Goal: Find contact information: Find contact information

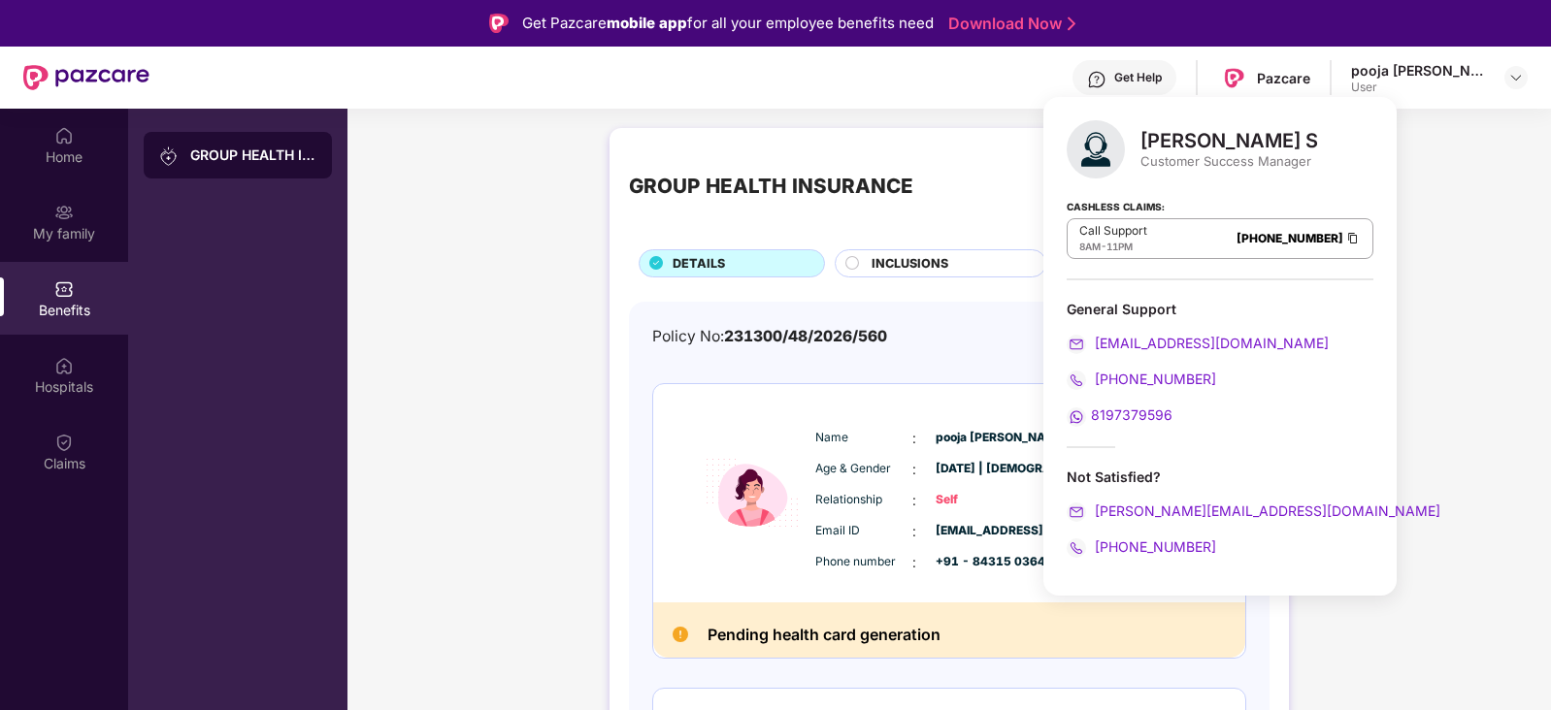
scroll to position [39, 0]
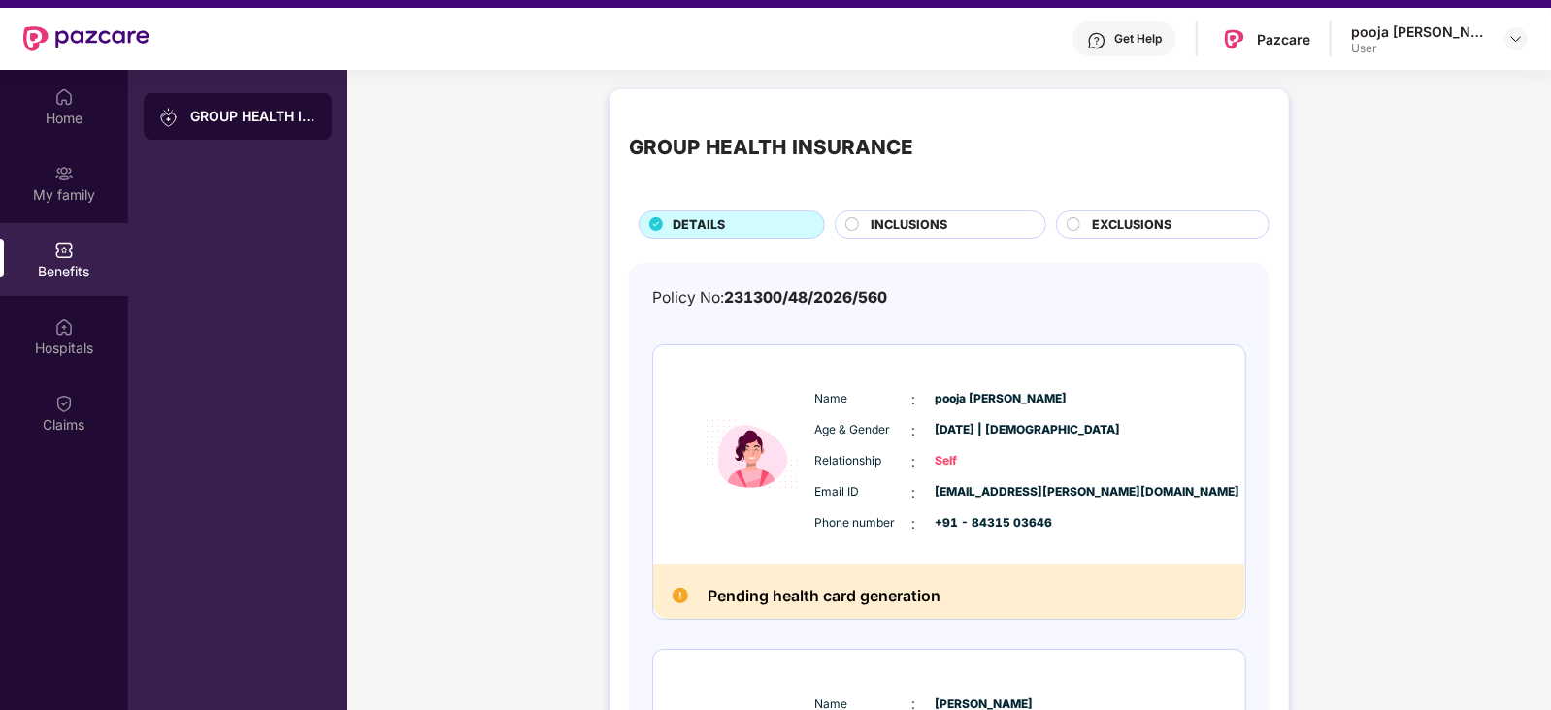
click at [519, 372] on div "GROUP HEALTH INSURANCE DETAILS INCLUSIONS EXCLUSIONS Policy No: 231300/48/2026/…" at bounding box center [948, 715] width 1203 height 1271
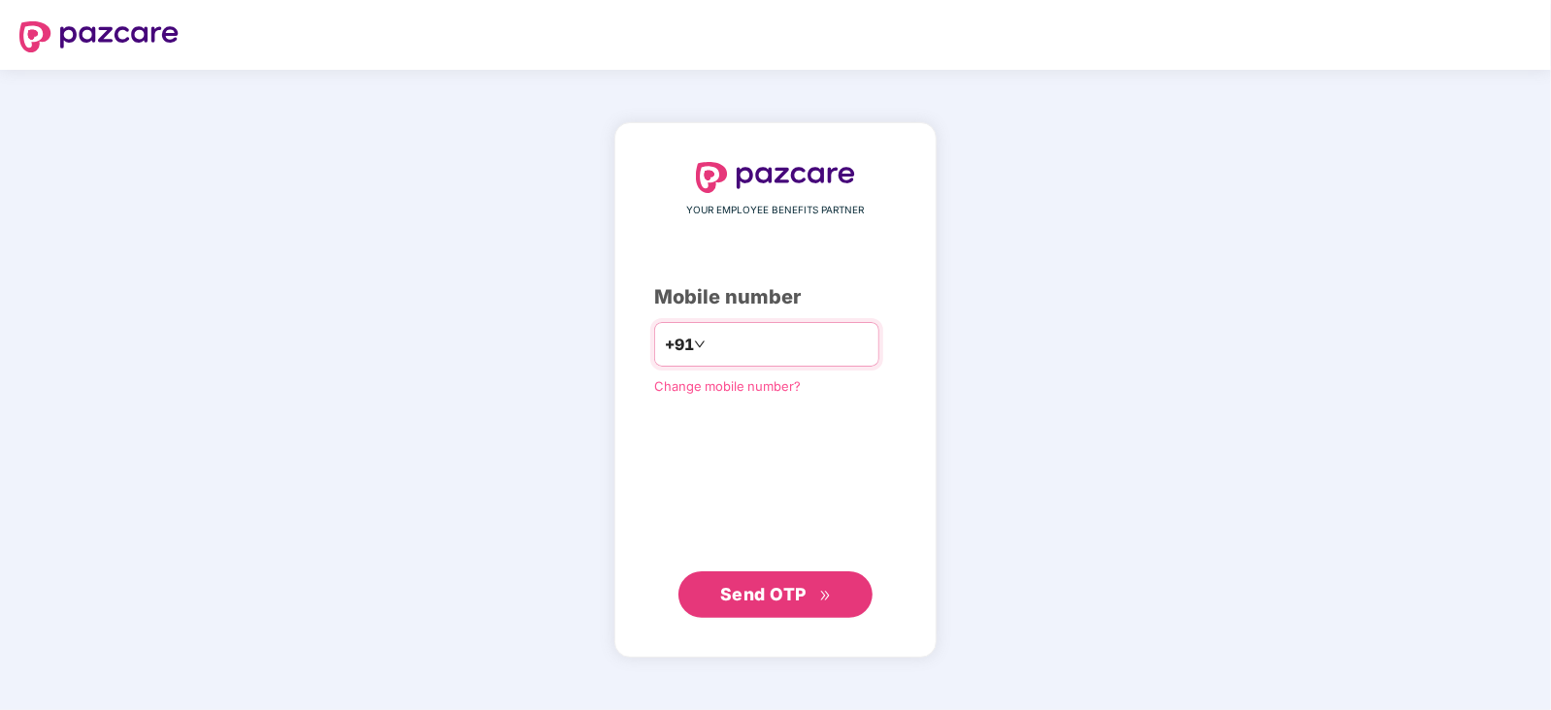
click at [722, 327] on div "+91" at bounding box center [766, 344] width 225 height 45
click at [735, 347] on input "number" at bounding box center [788, 344] width 159 height 31
click at [737, 338] on input "number" at bounding box center [788, 344] width 159 height 31
type input "**********"
click at [763, 609] on button "Send OTP" at bounding box center [775, 594] width 194 height 47
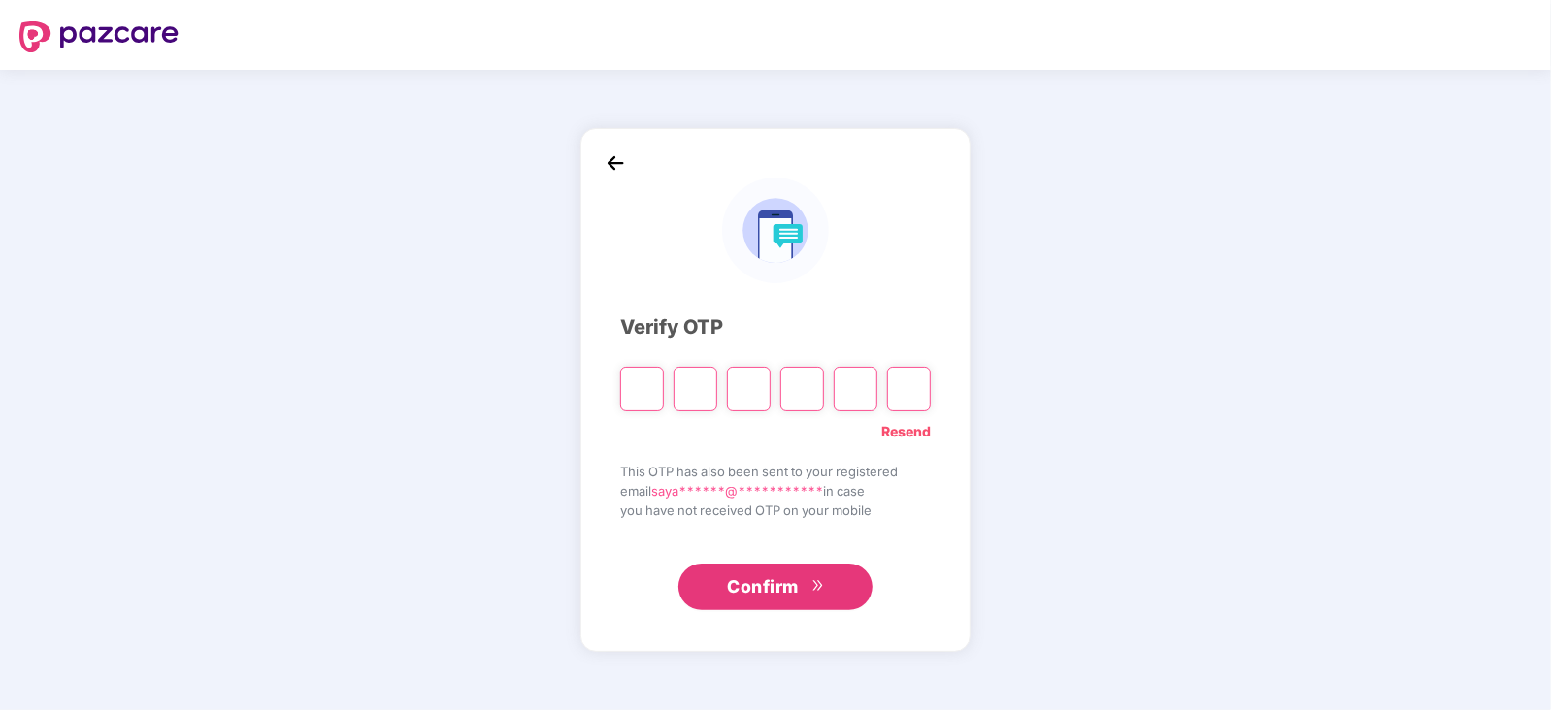
type input "*"
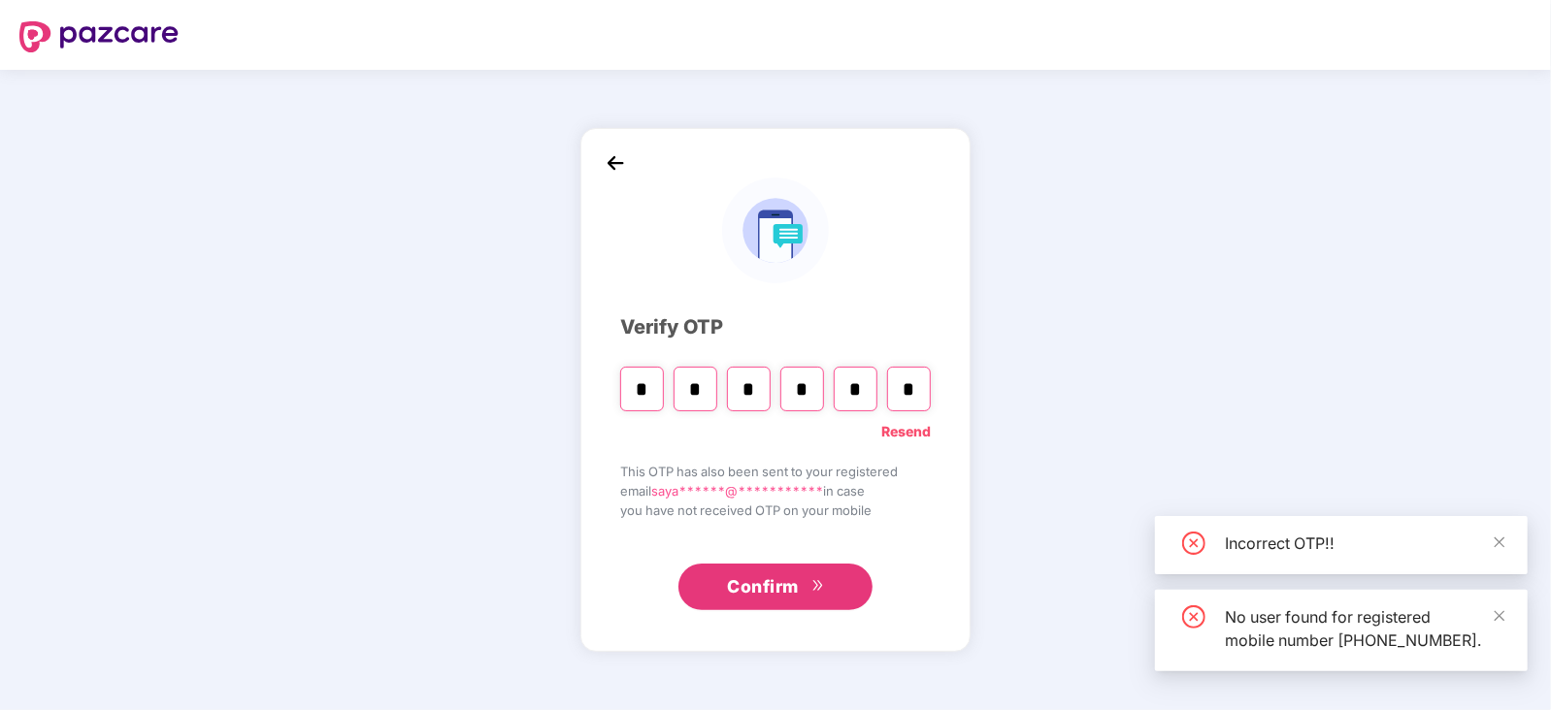
type input "*"
click at [769, 584] on span "Confirm" at bounding box center [763, 586] width 72 height 27
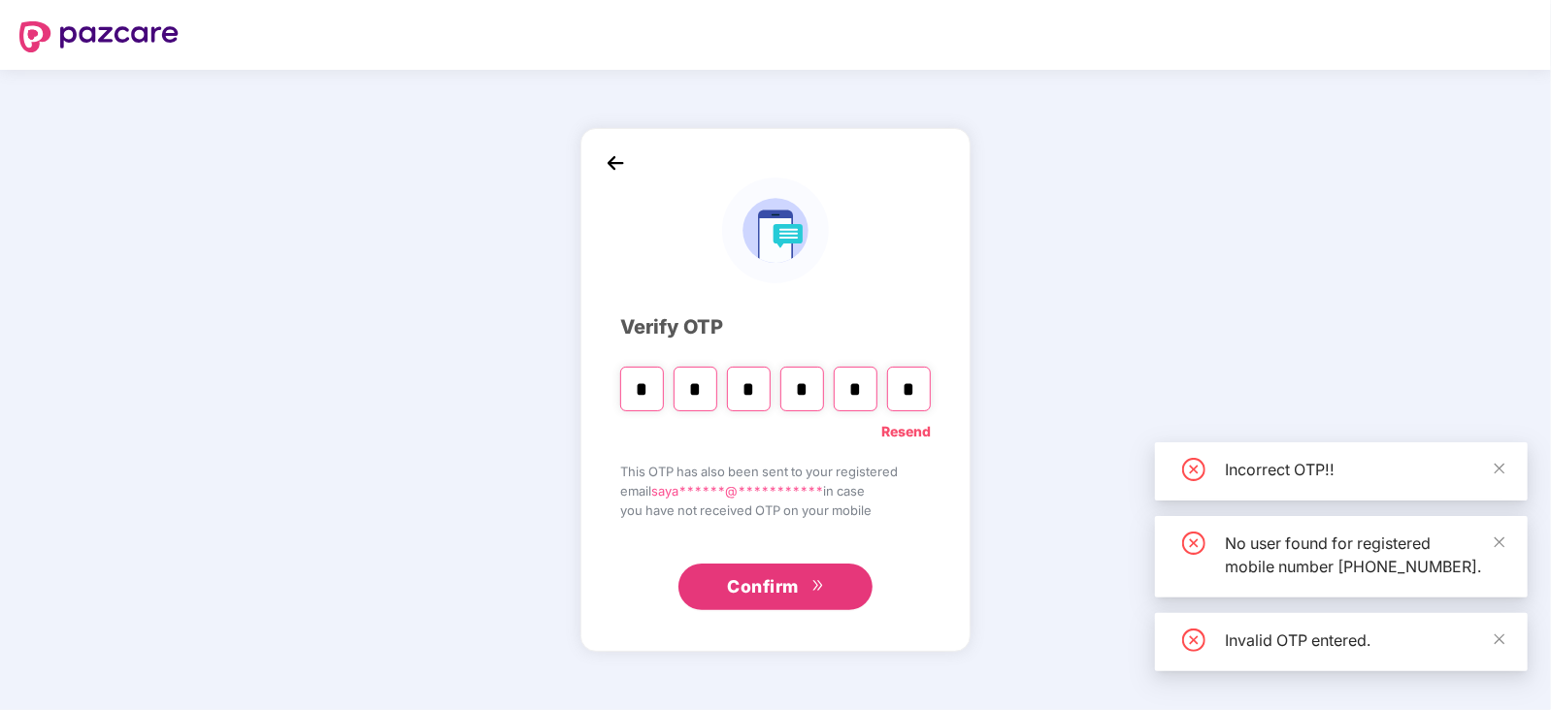
click at [769, 584] on span "Confirm" at bounding box center [763, 586] width 72 height 27
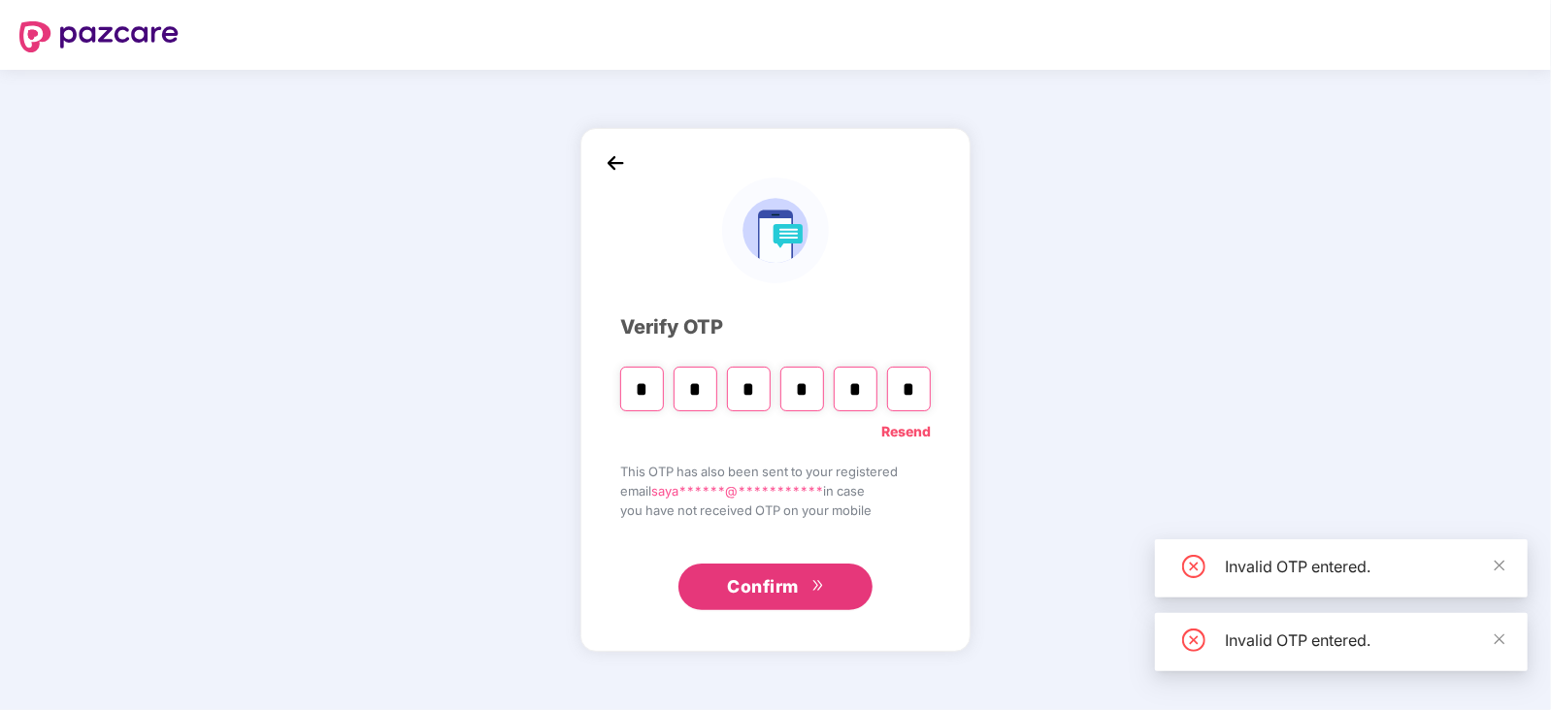
click at [902, 425] on link "Resend" at bounding box center [905, 431] width 49 height 21
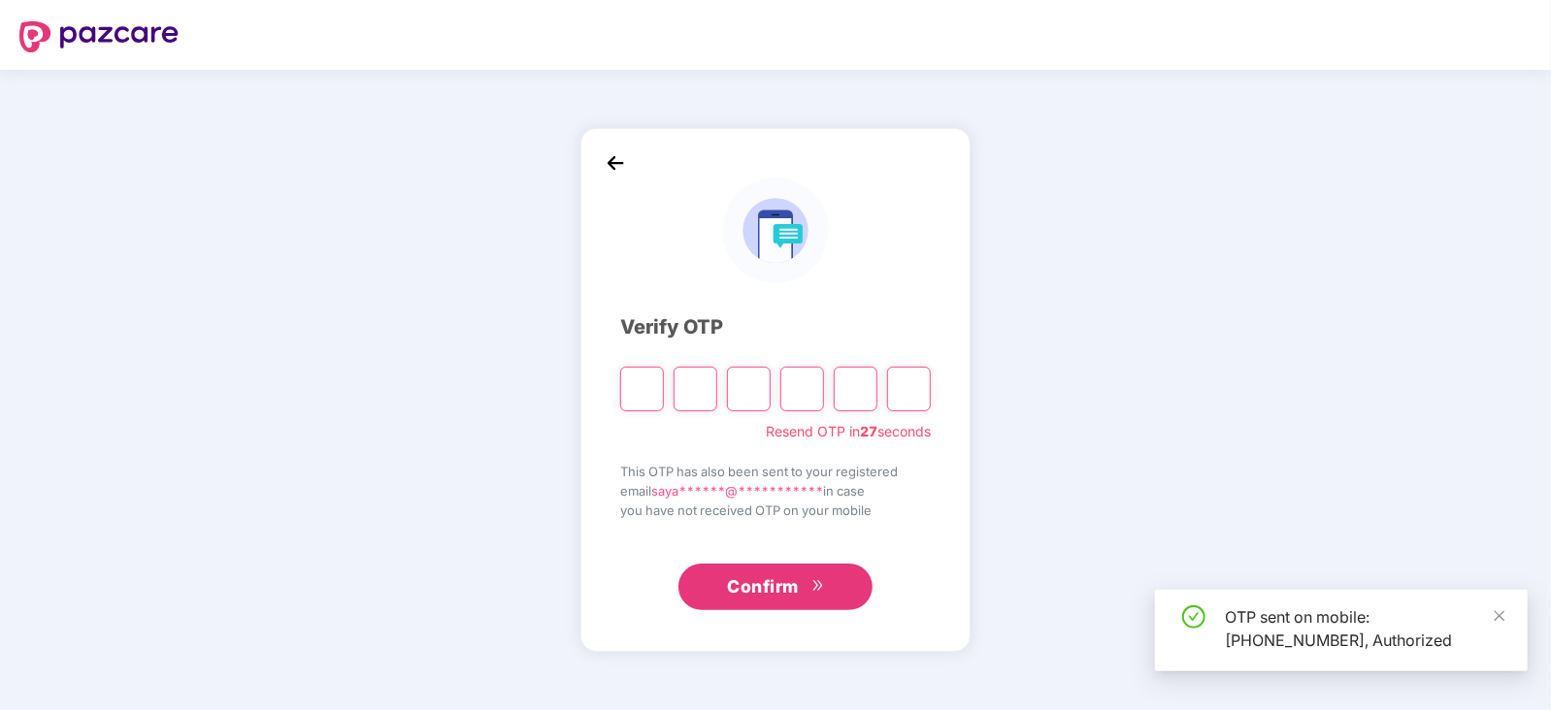
click at [653, 390] on input "Please enter verification code. Digit 1" at bounding box center [642, 389] width 44 height 45
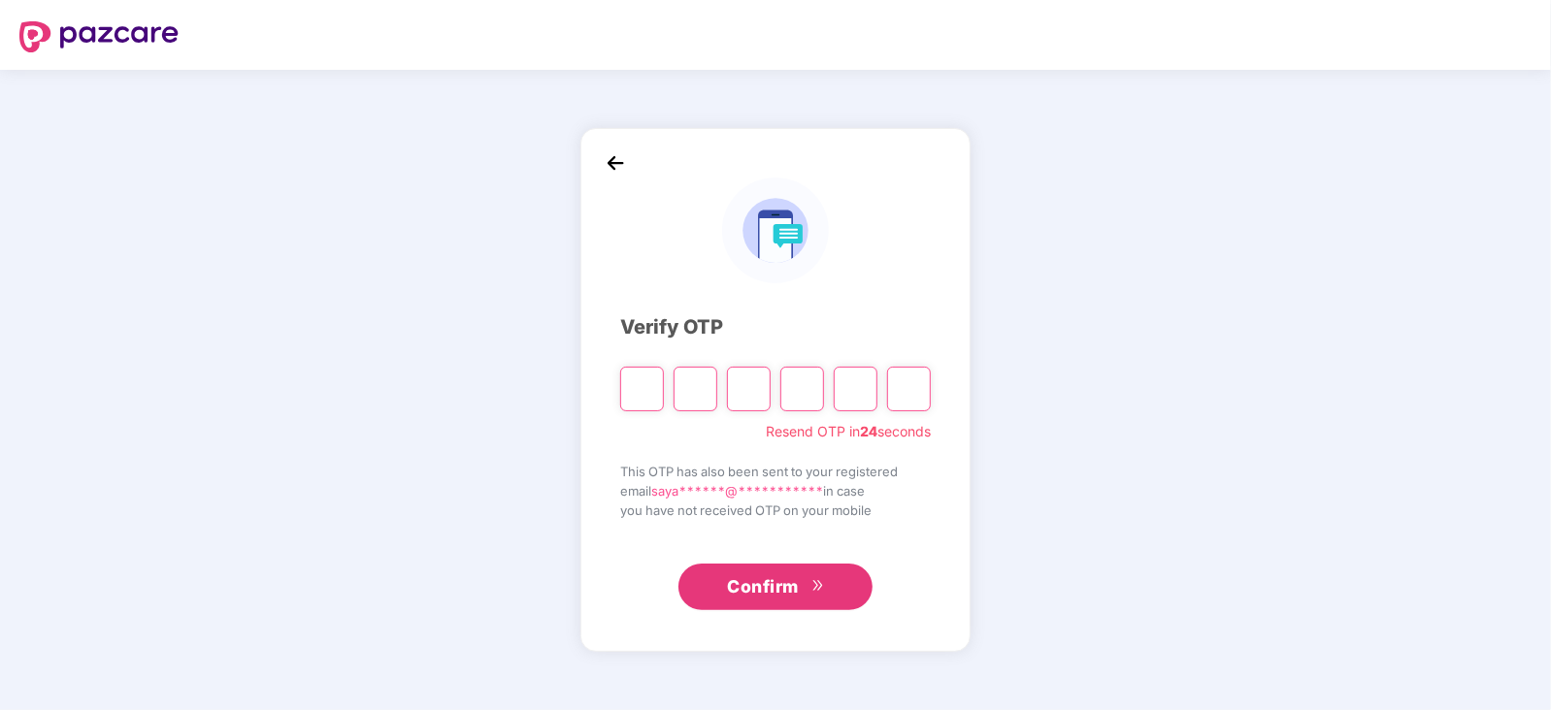
type input "*"
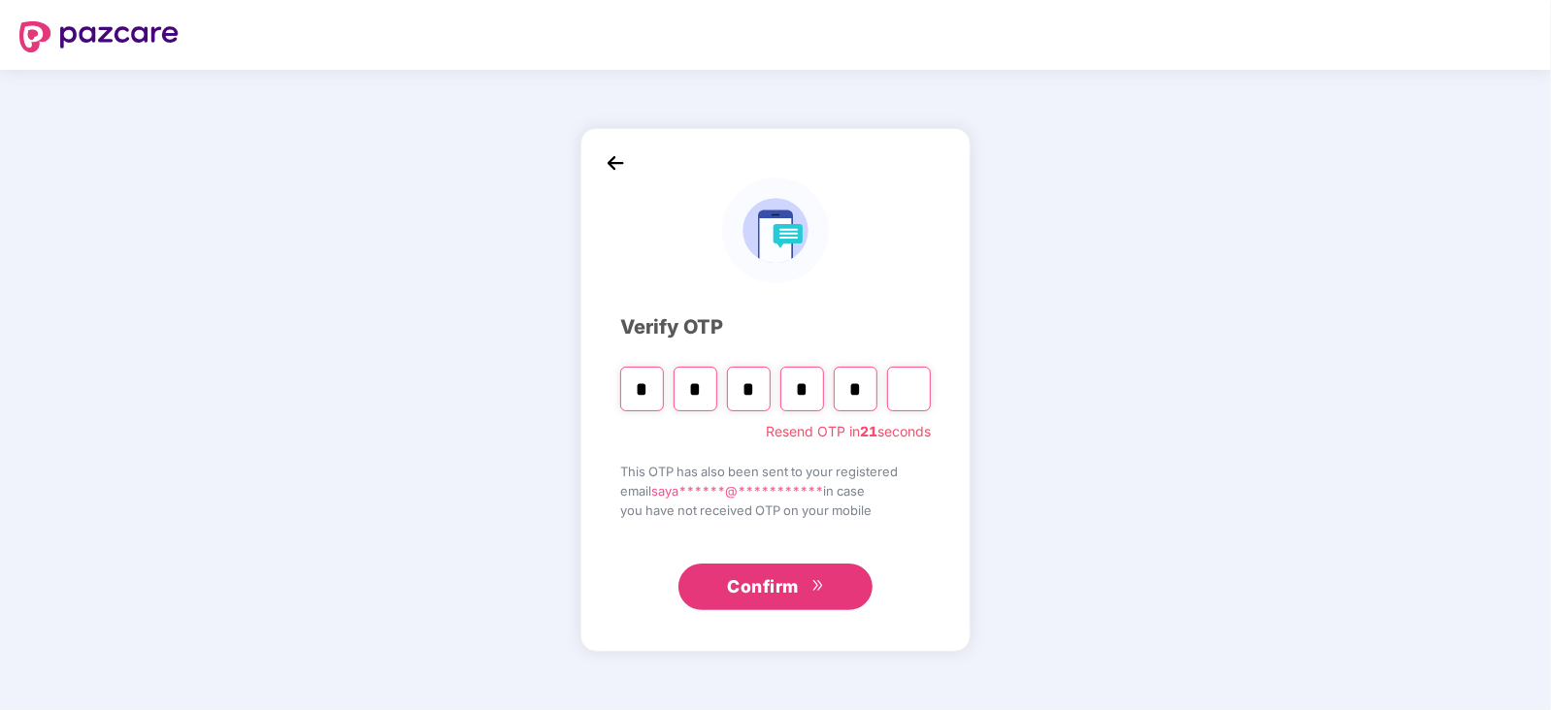
type input "*"
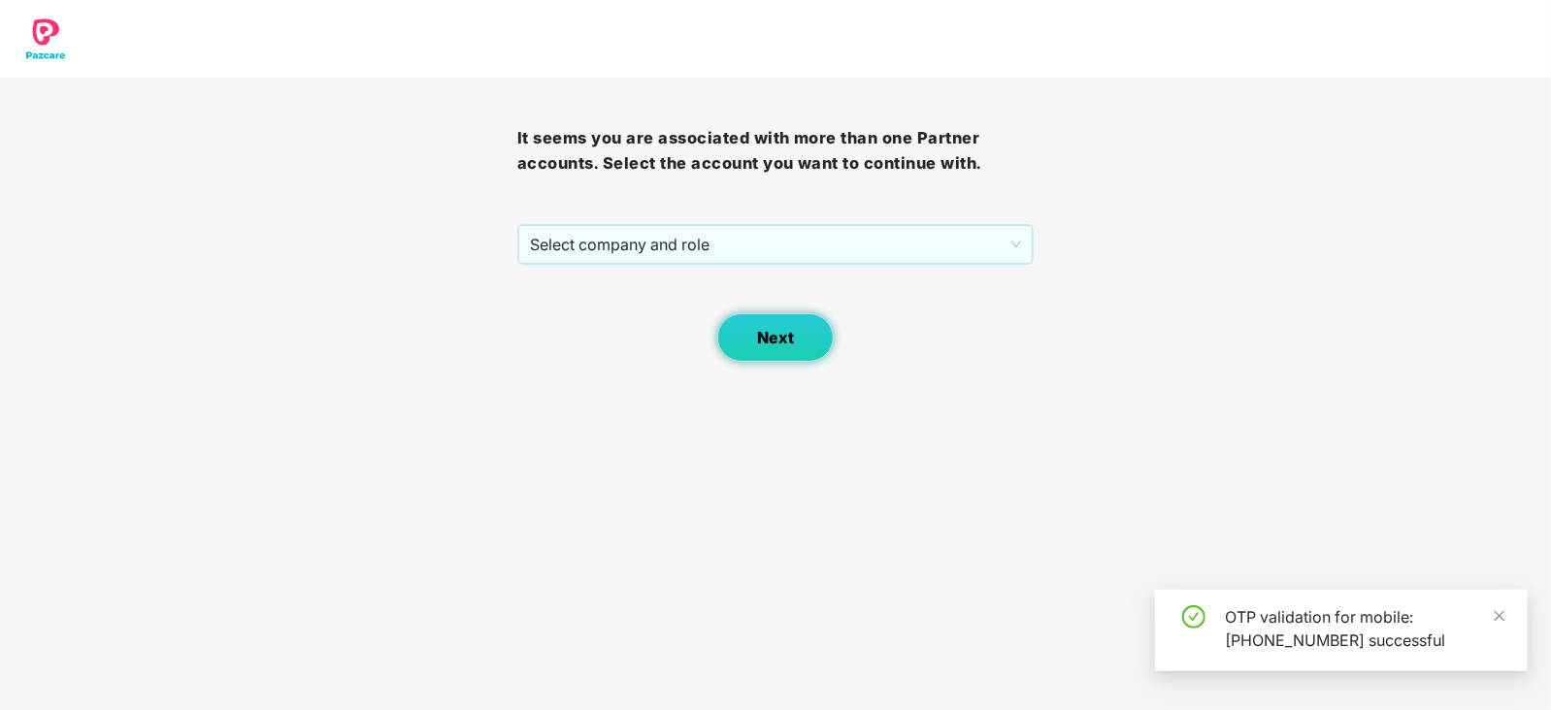
click at [775, 339] on span "Next" at bounding box center [775, 338] width 37 height 18
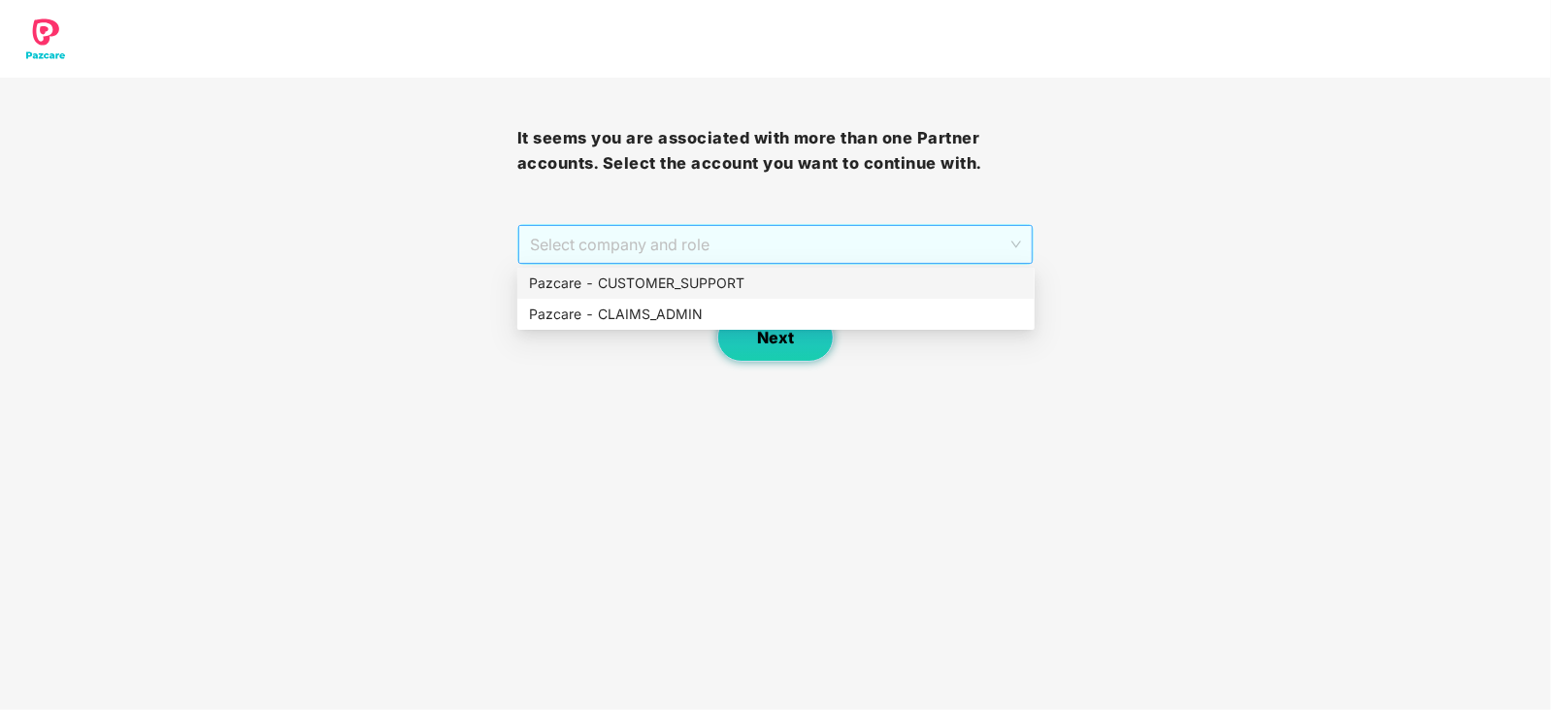
click at [922, 249] on span "Select company and role" at bounding box center [776, 244] width 492 height 37
click at [728, 287] on div "Pazcare - CUSTOMER_SUPPORT" at bounding box center [776, 283] width 494 height 21
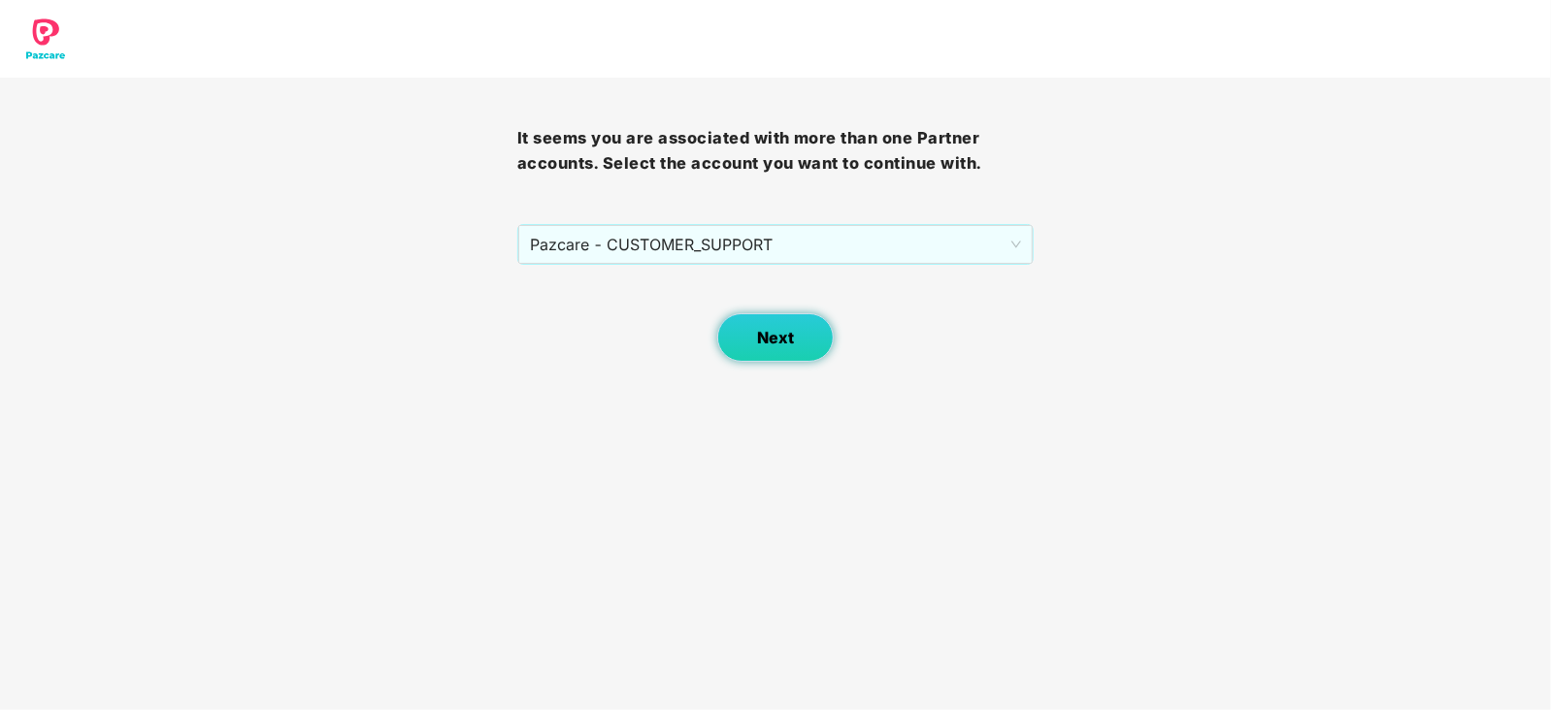
click at [767, 334] on span "Next" at bounding box center [775, 338] width 37 height 18
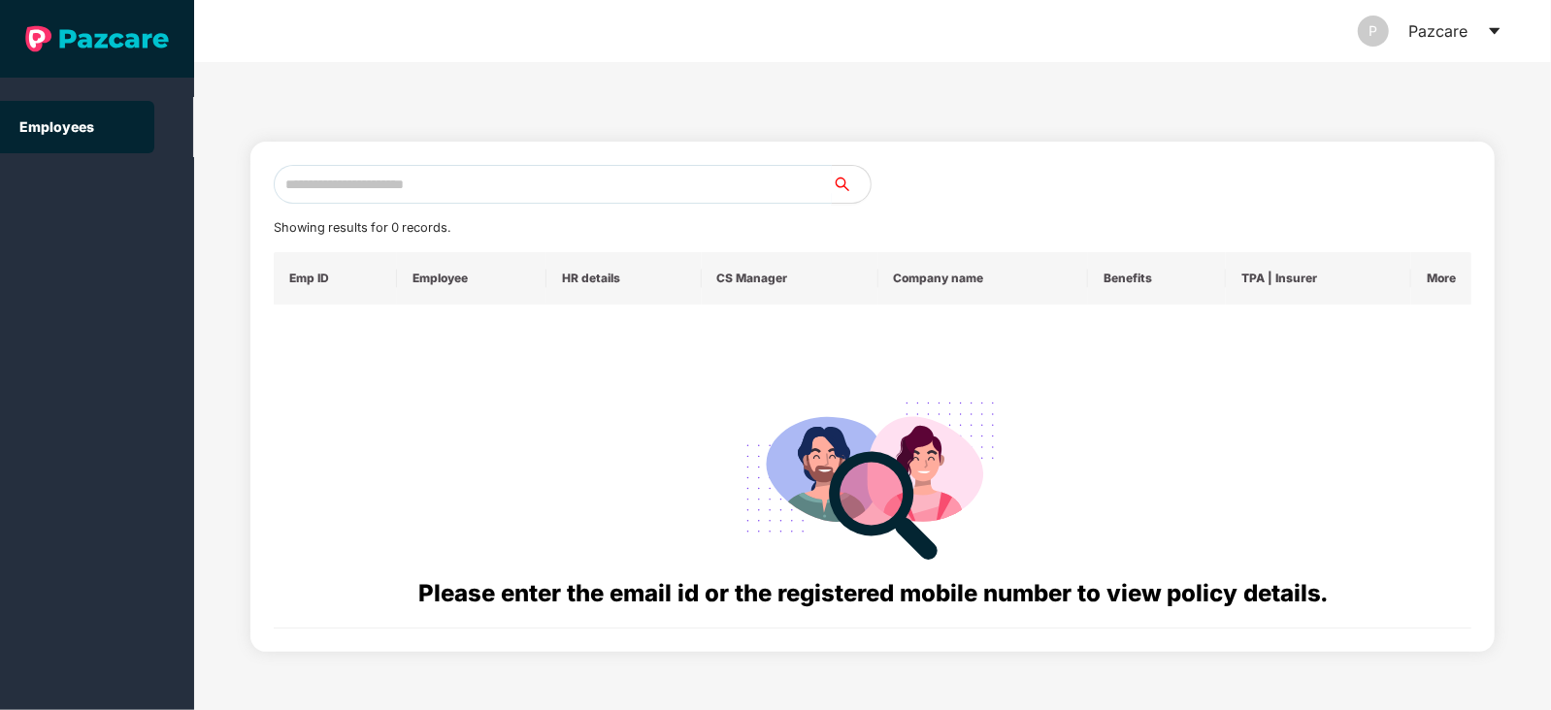
click at [344, 189] on input "text" at bounding box center [553, 184] width 558 height 39
click at [323, 178] on input "text" at bounding box center [553, 184] width 558 height 39
paste input "**********"
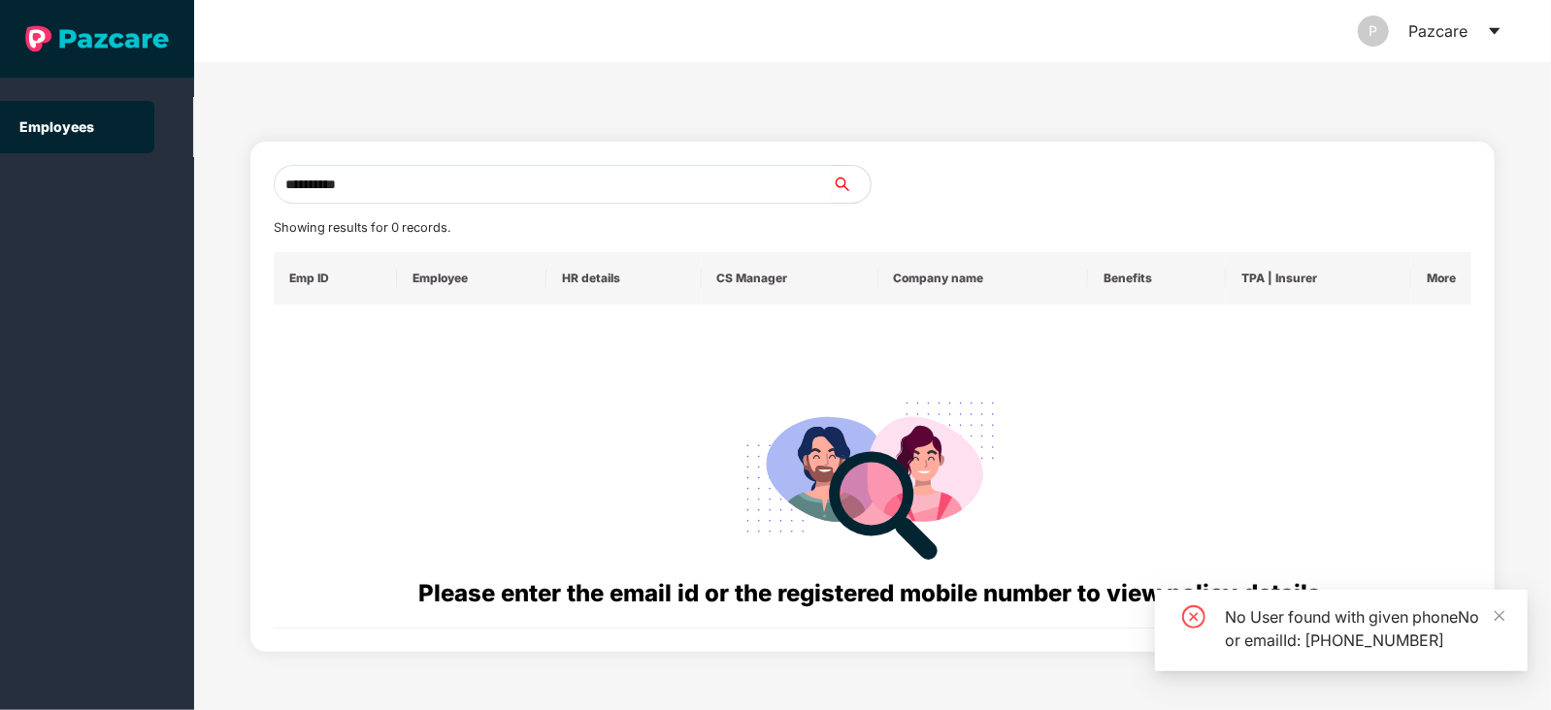
click at [422, 174] on input "**********" at bounding box center [553, 184] width 558 height 39
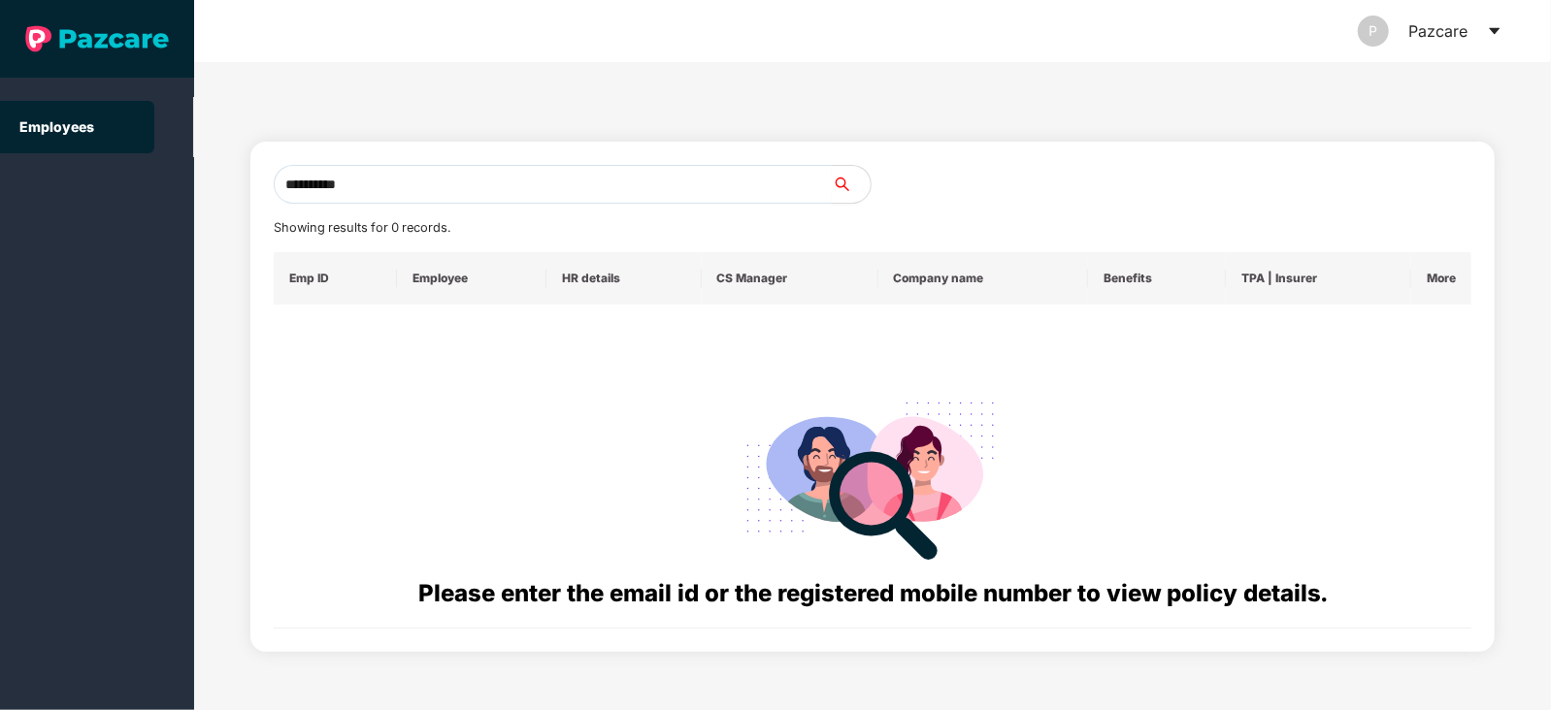
click at [474, 181] on input "**********" at bounding box center [553, 184] width 558 height 39
type input "*"
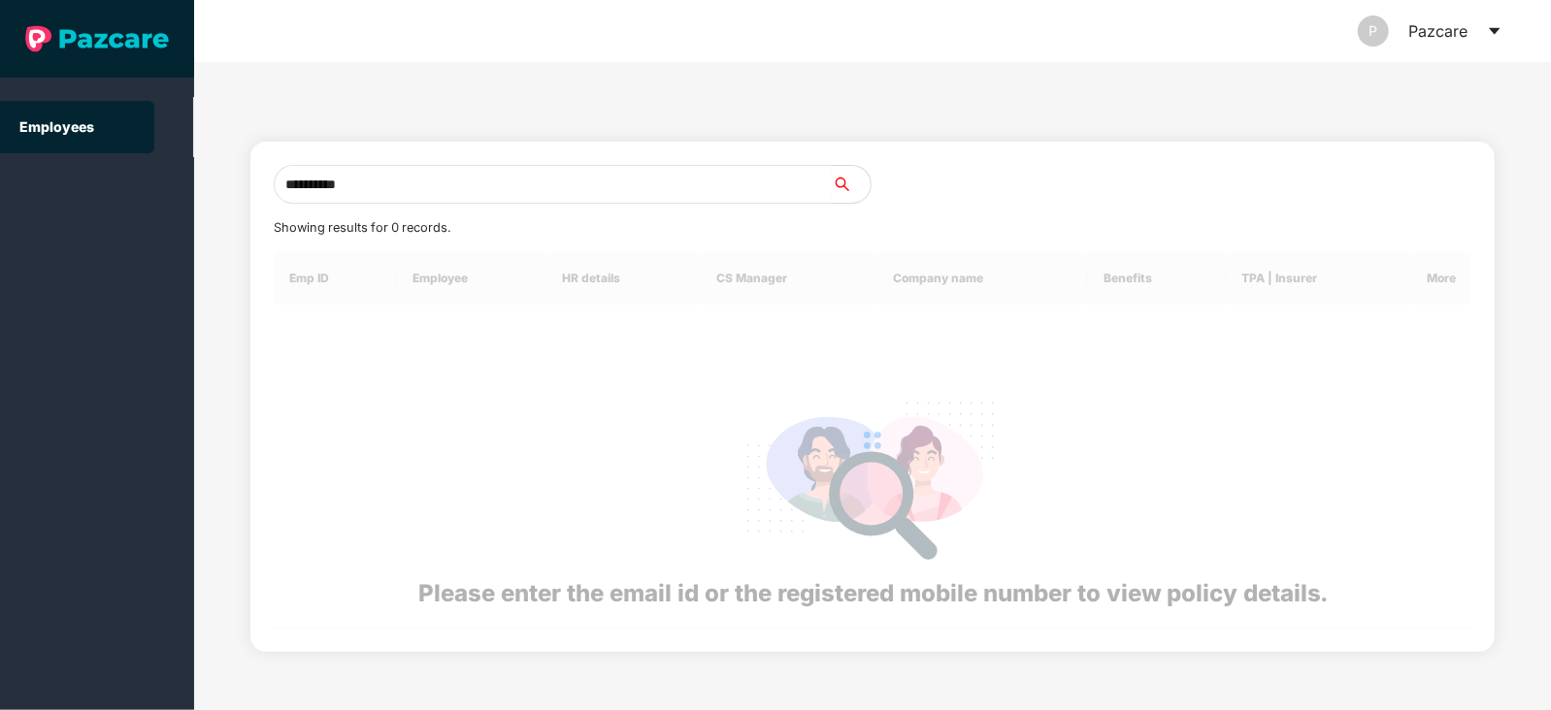
type input "**********"
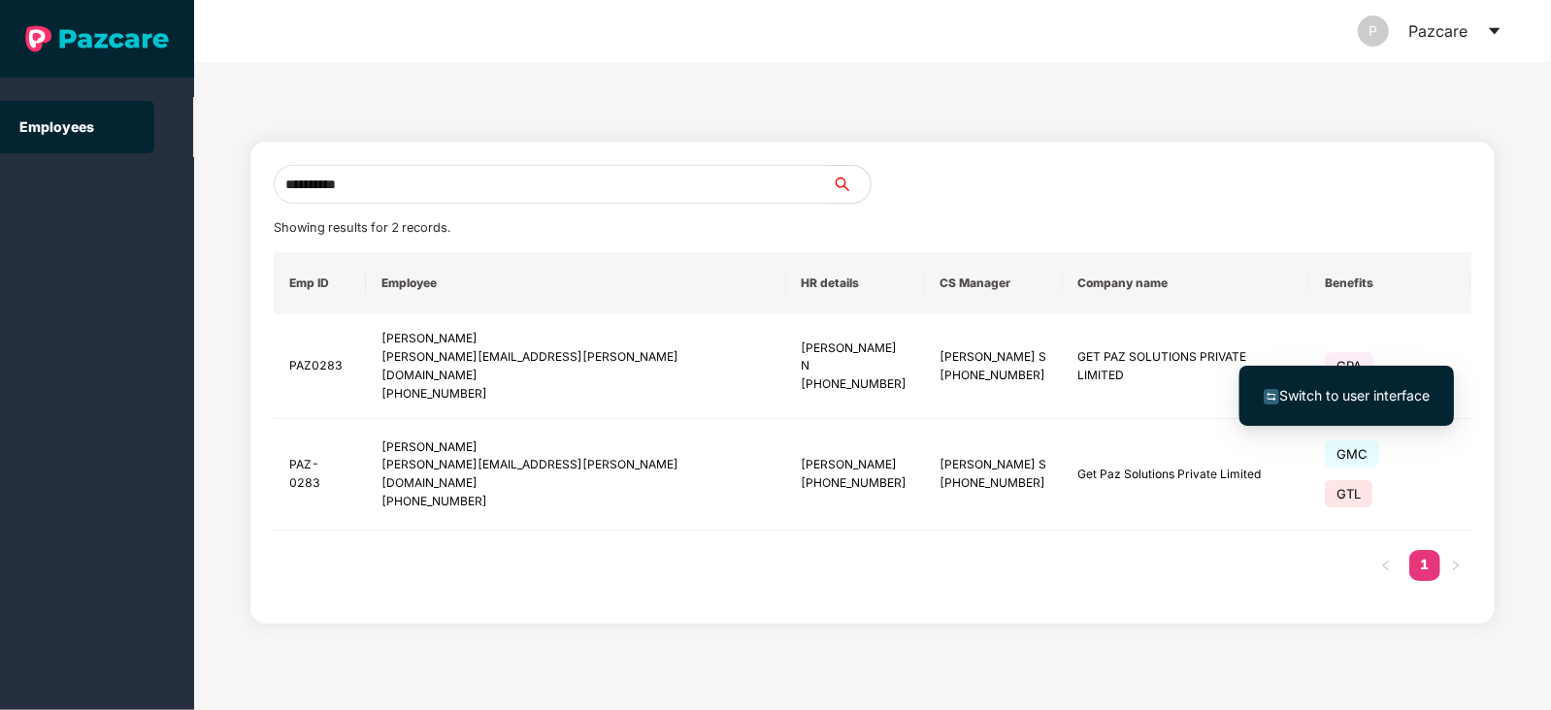
click at [1347, 397] on span "Switch to user interface" at bounding box center [1354, 395] width 150 height 16
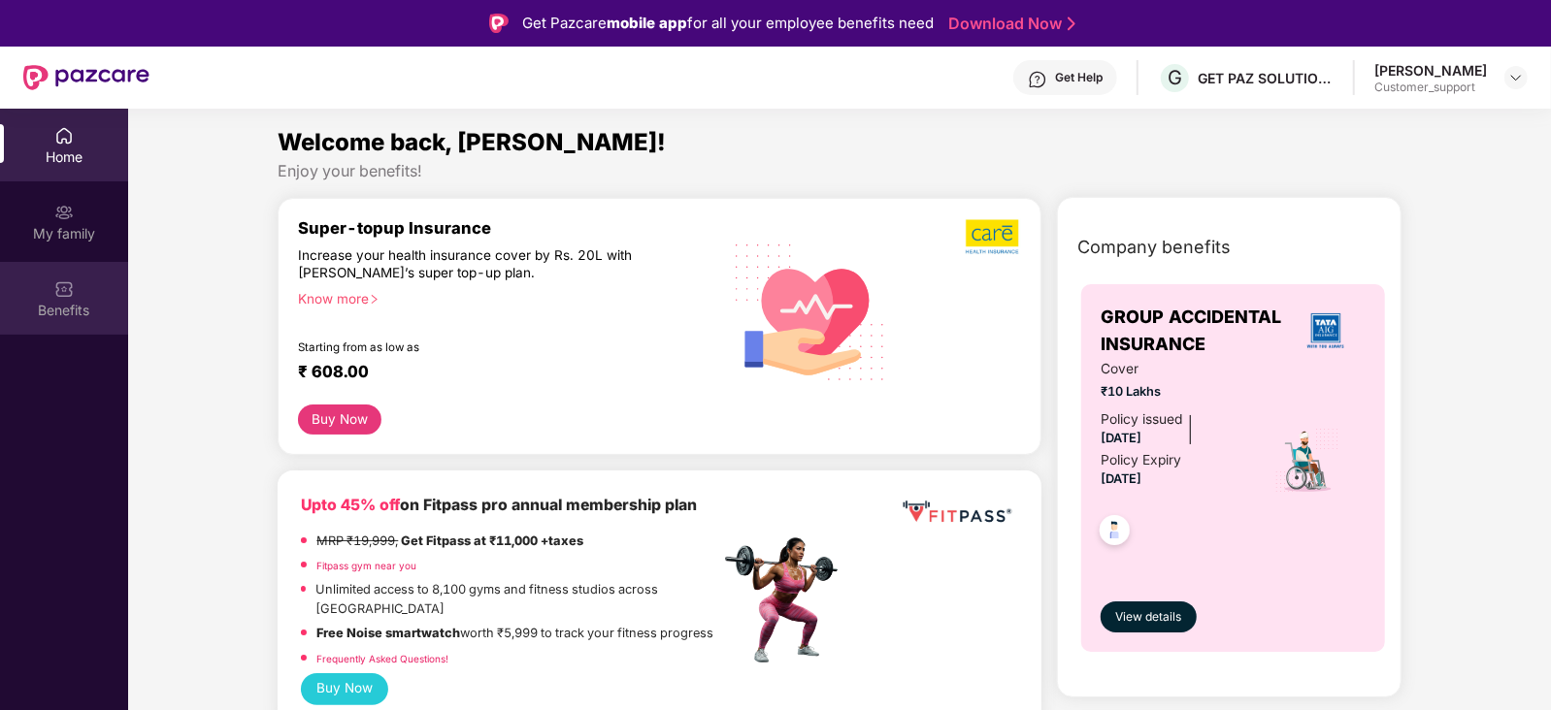
click at [61, 288] on img at bounding box center [63, 288] width 19 height 19
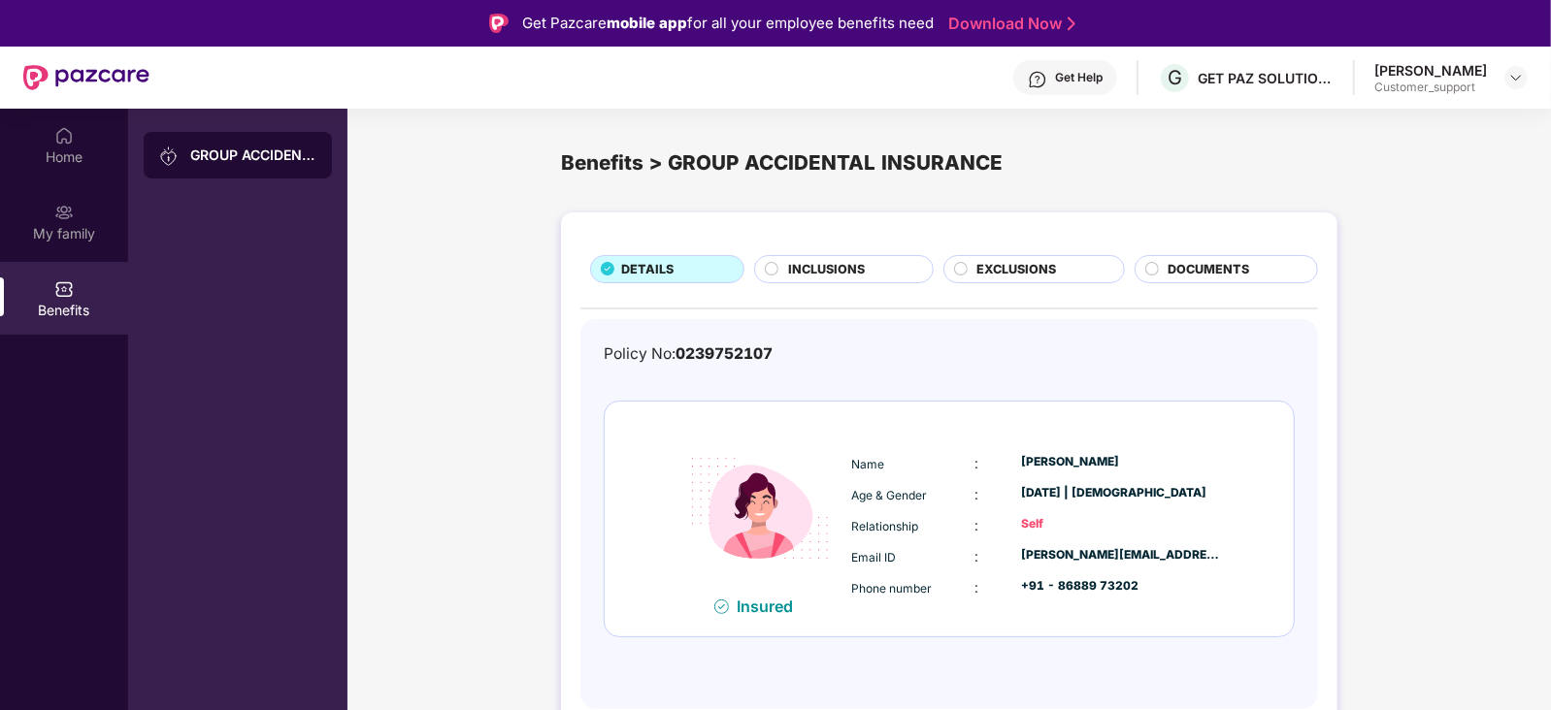
click at [1094, 70] on div "Get Help" at bounding box center [1079, 78] width 48 height 16
click at [338, 347] on div "GROUP ACCIDENTAL INSURANCE" at bounding box center [237, 464] width 219 height 710
click at [69, 203] on img at bounding box center [63, 212] width 19 height 19
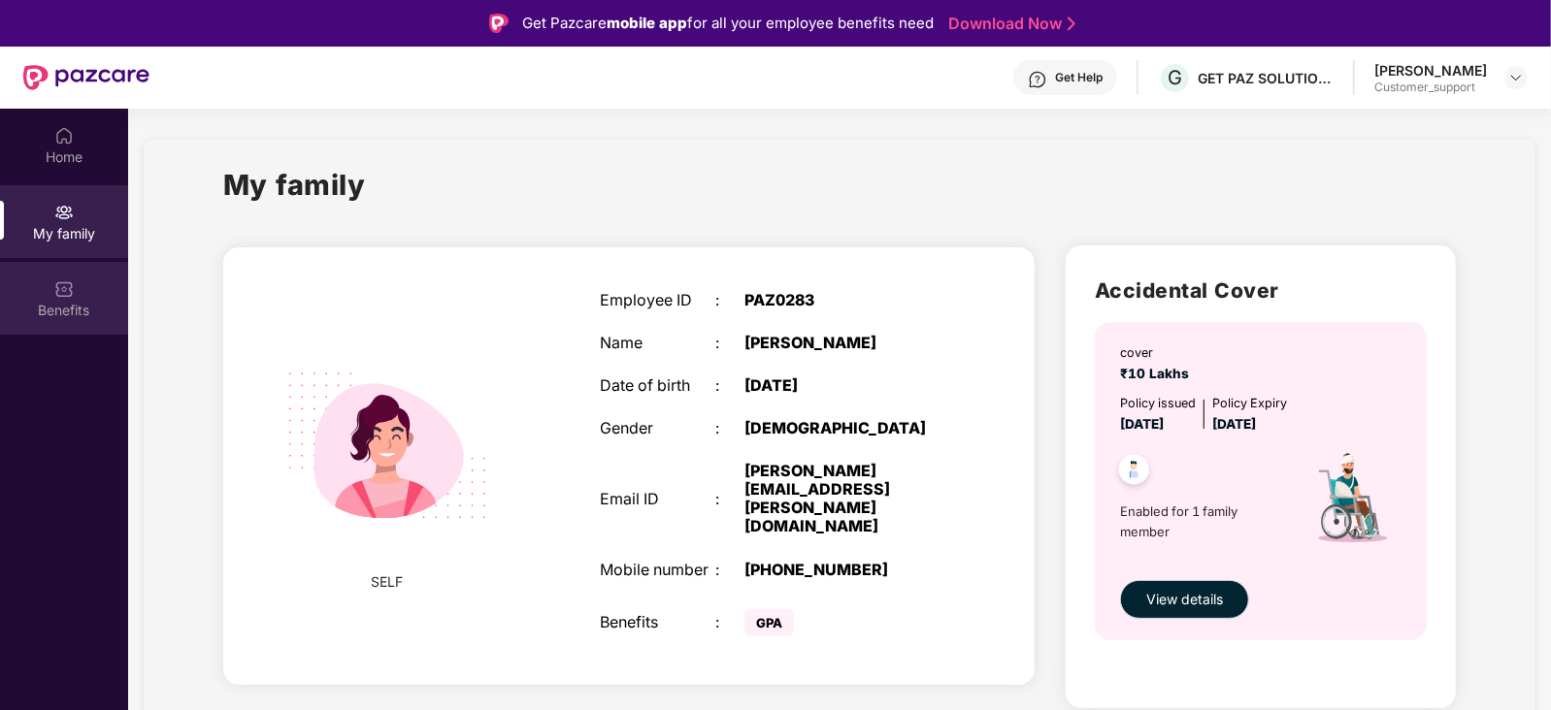
click at [62, 280] on img at bounding box center [63, 288] width 19 height 19
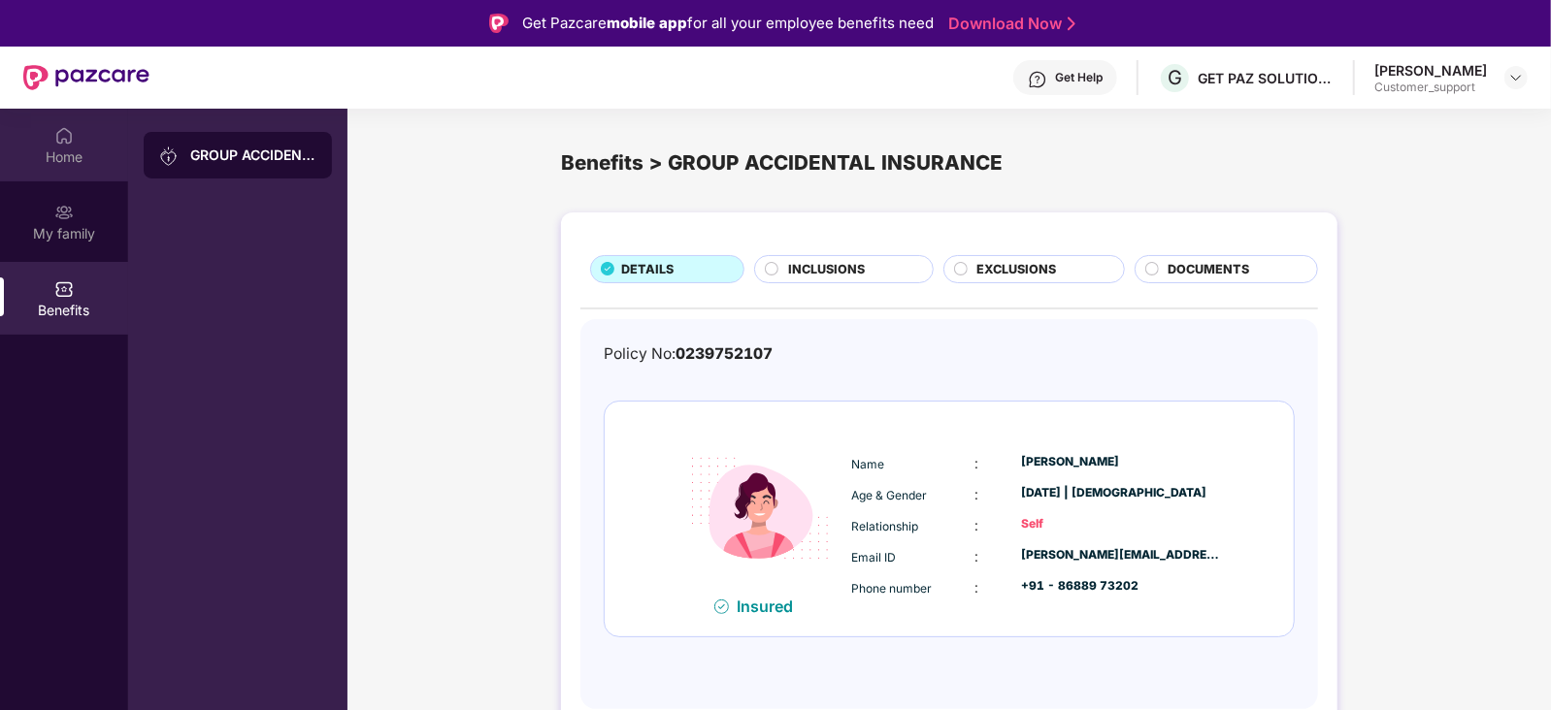
click at [66, 173] on div "Home" at bounding box center [64, 145] width 128 height 73
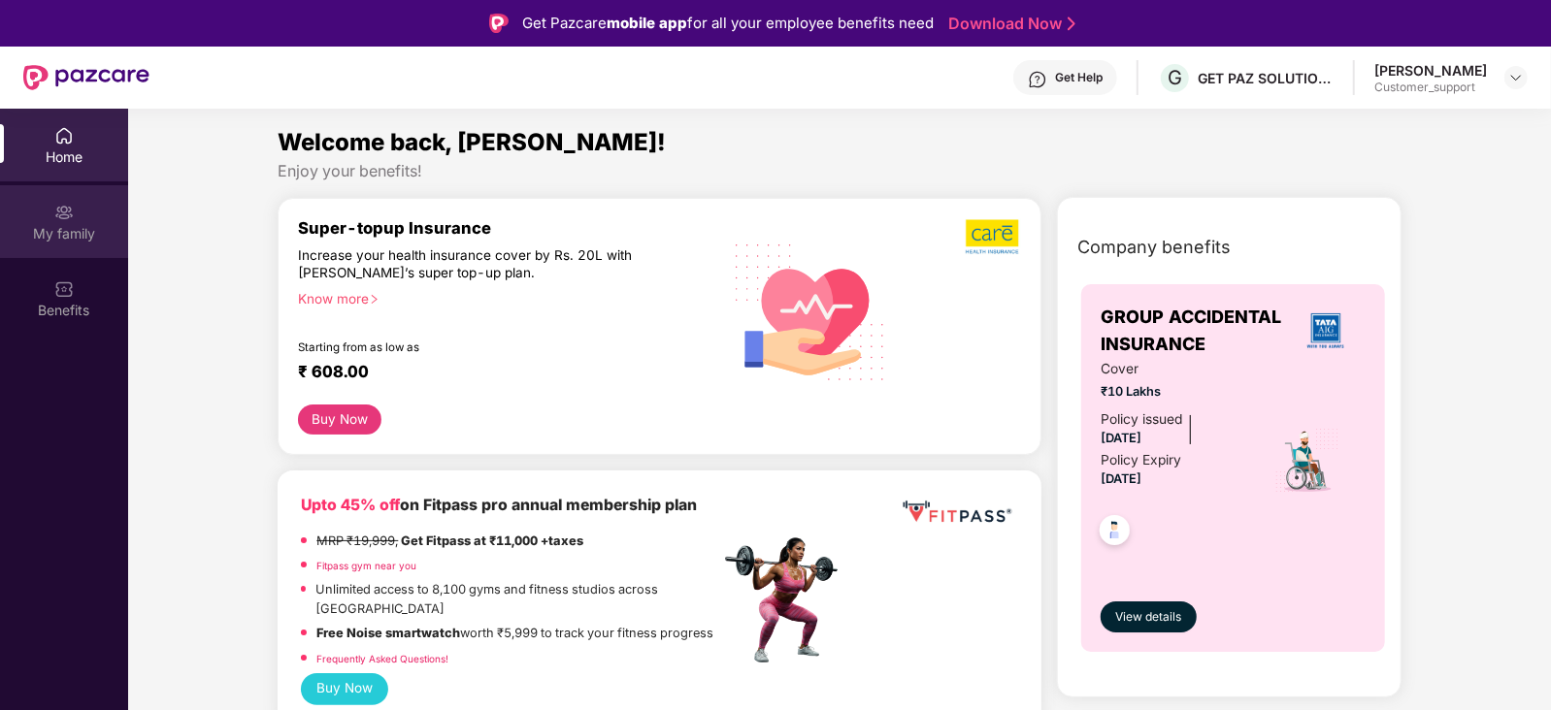
click at [59, 237] on div "My family" at bounding box center [64, 233] width 128 height 19
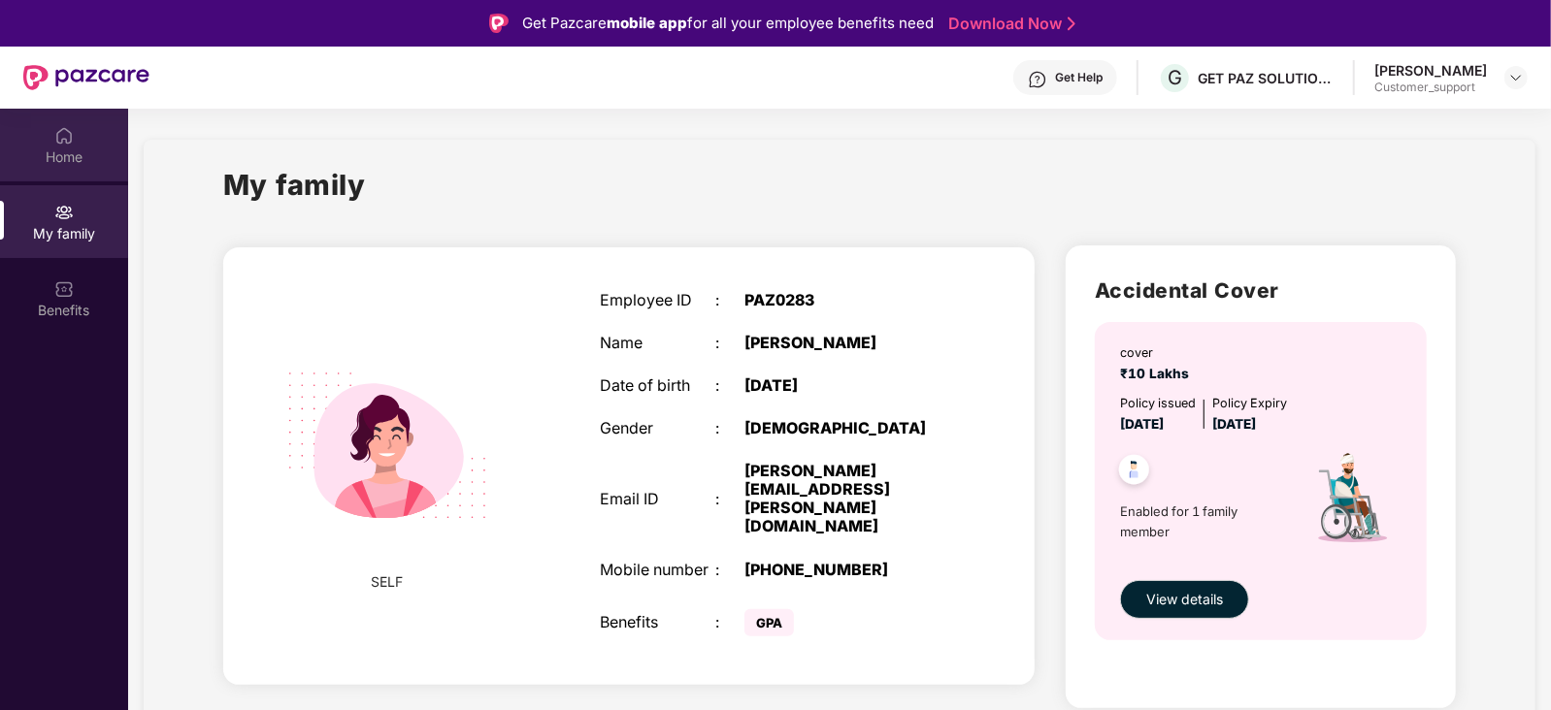
click at [58, 152] on div "Home" at bounding box center [64, 156] width 128 height 19
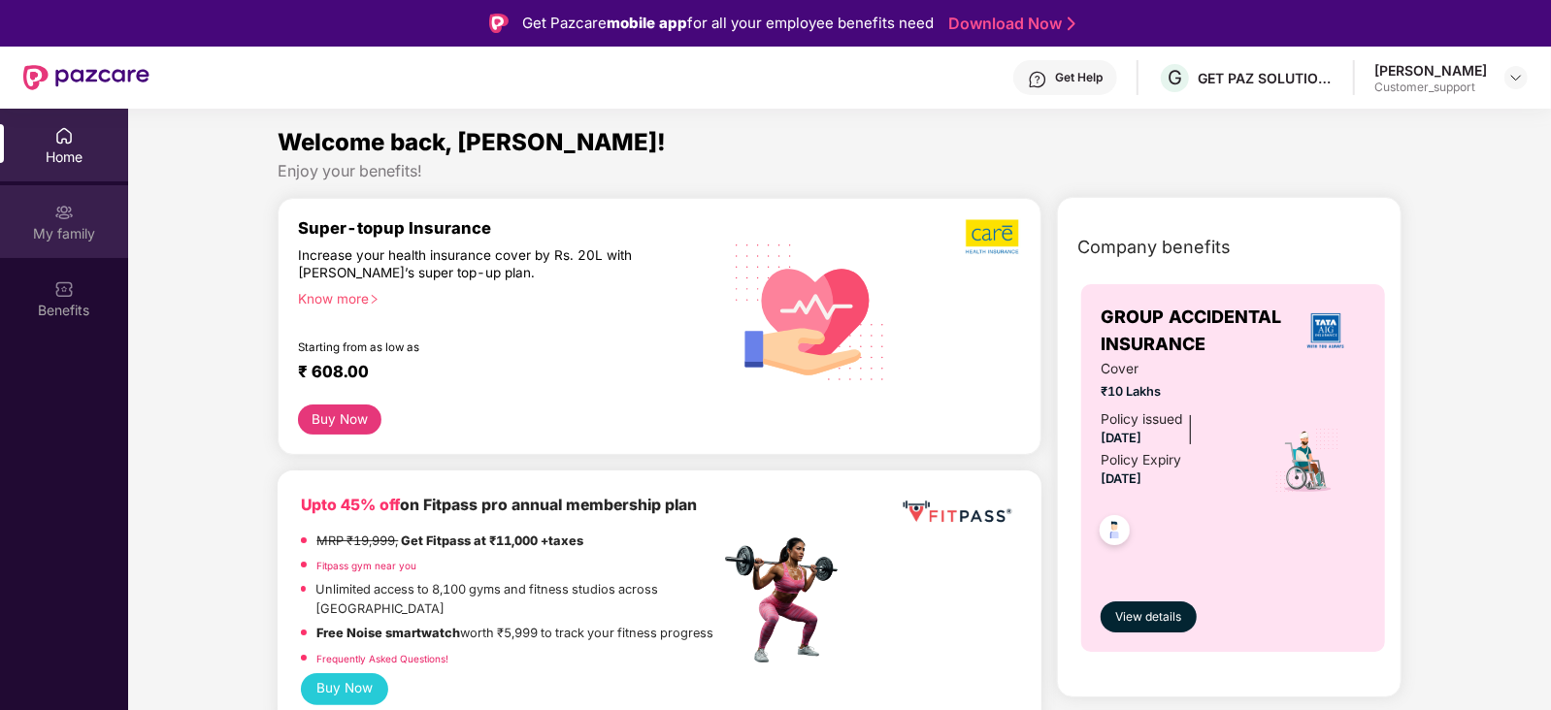
click at [68, 191] on div "My family" at bounding box center [64, 221] width 128 height 73
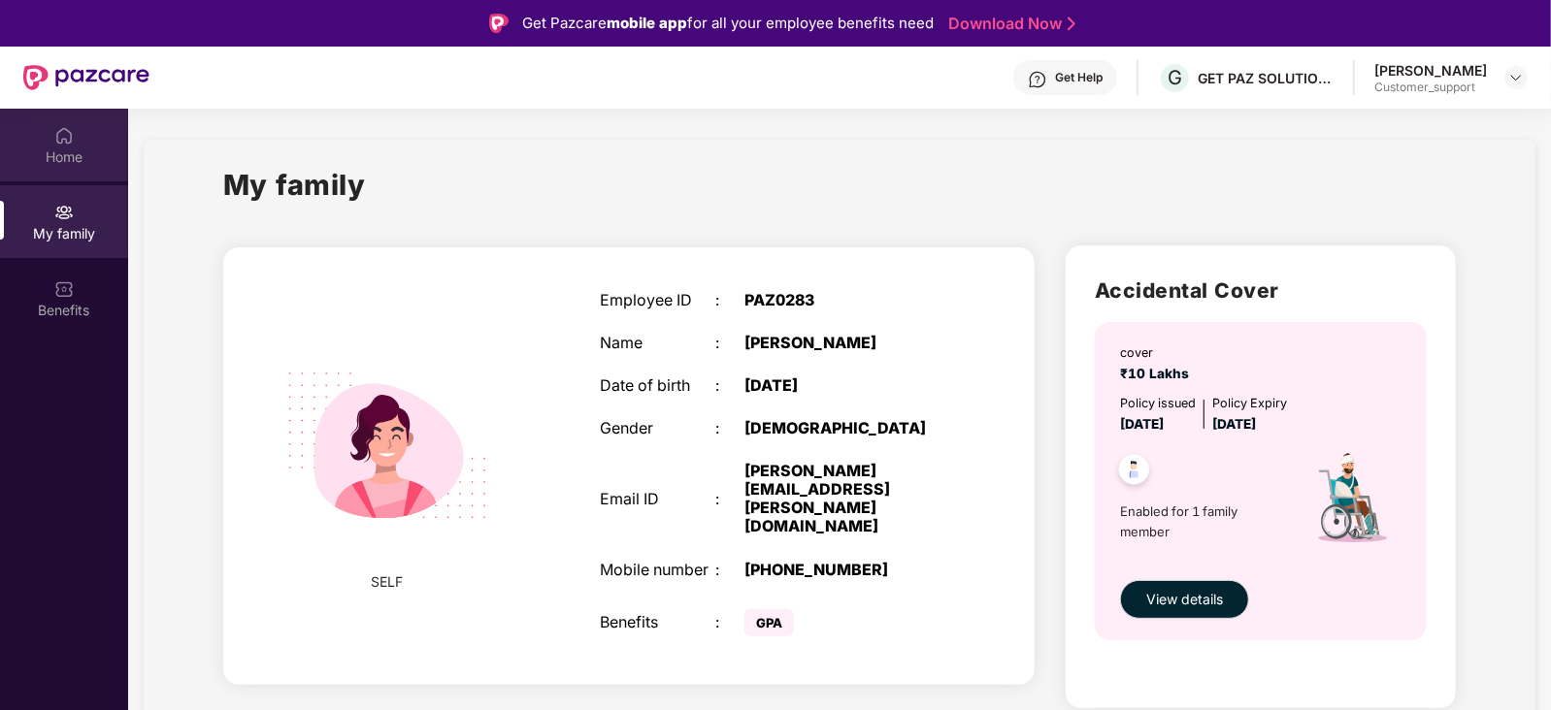
click at [74, 162] on div "Home" at bounding box center [64, 156] width 128 height 19
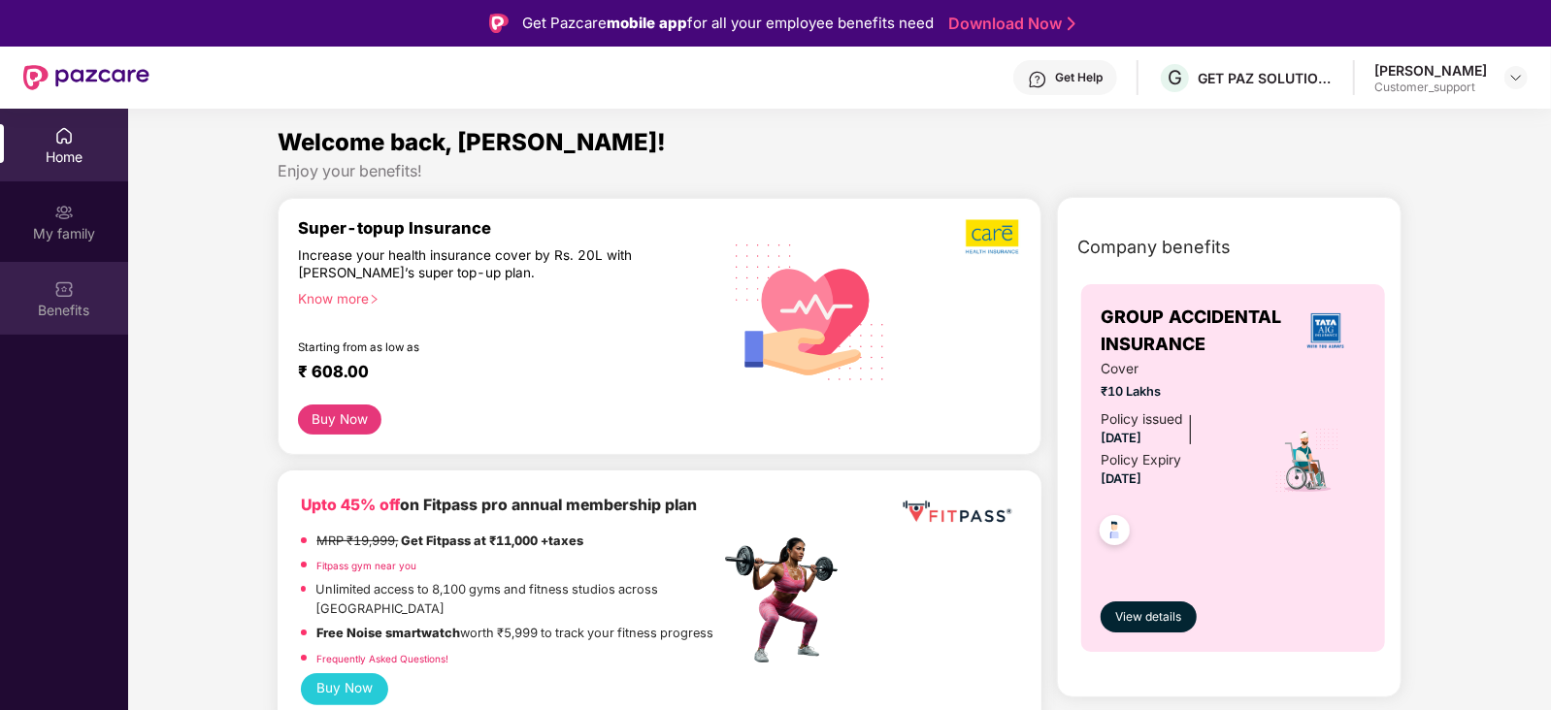
click at [49, 297] on div "Benefits" at bounding box center [64, 298] width 128 height 73
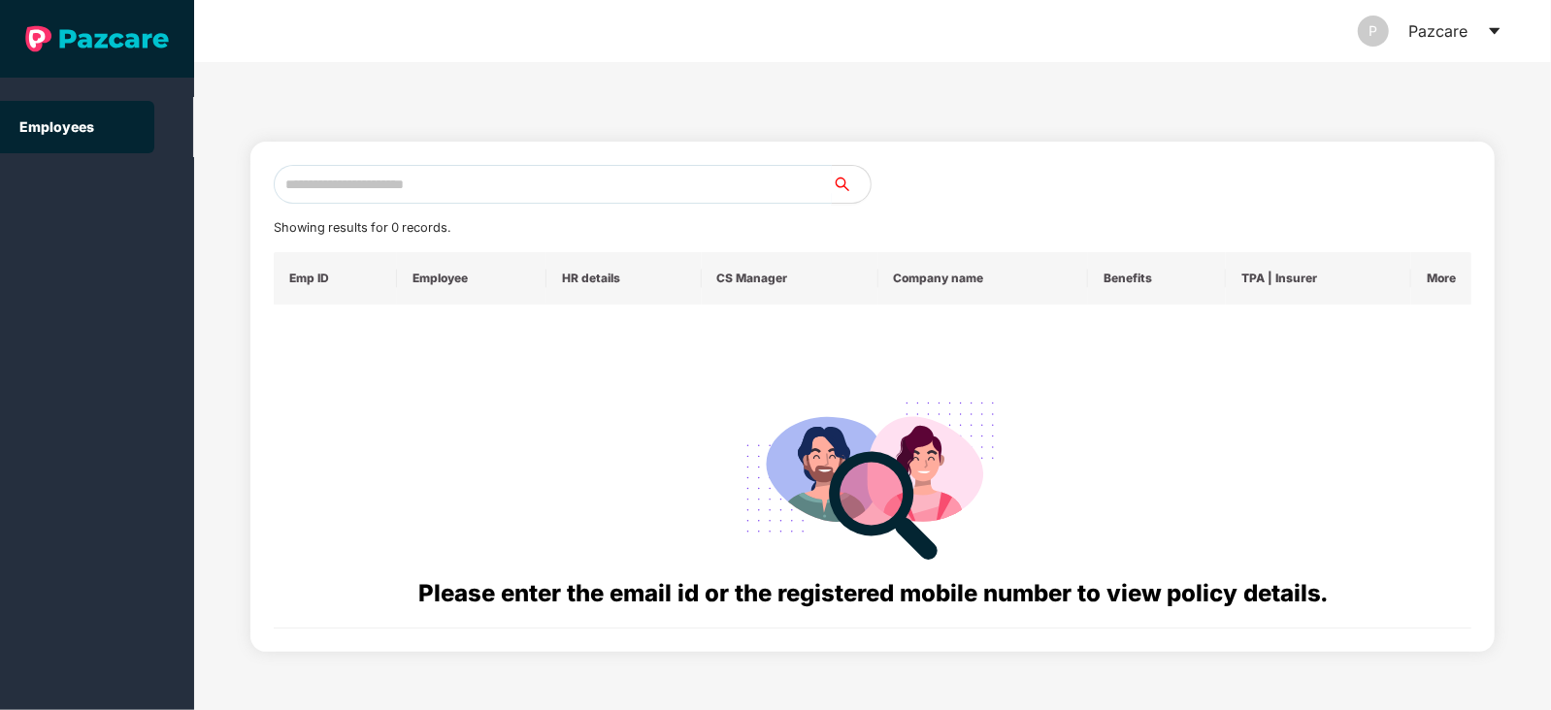
click at [400, 195] on input "text" at bounding box center [553, 184] width 558 height 39
paste input "**********"
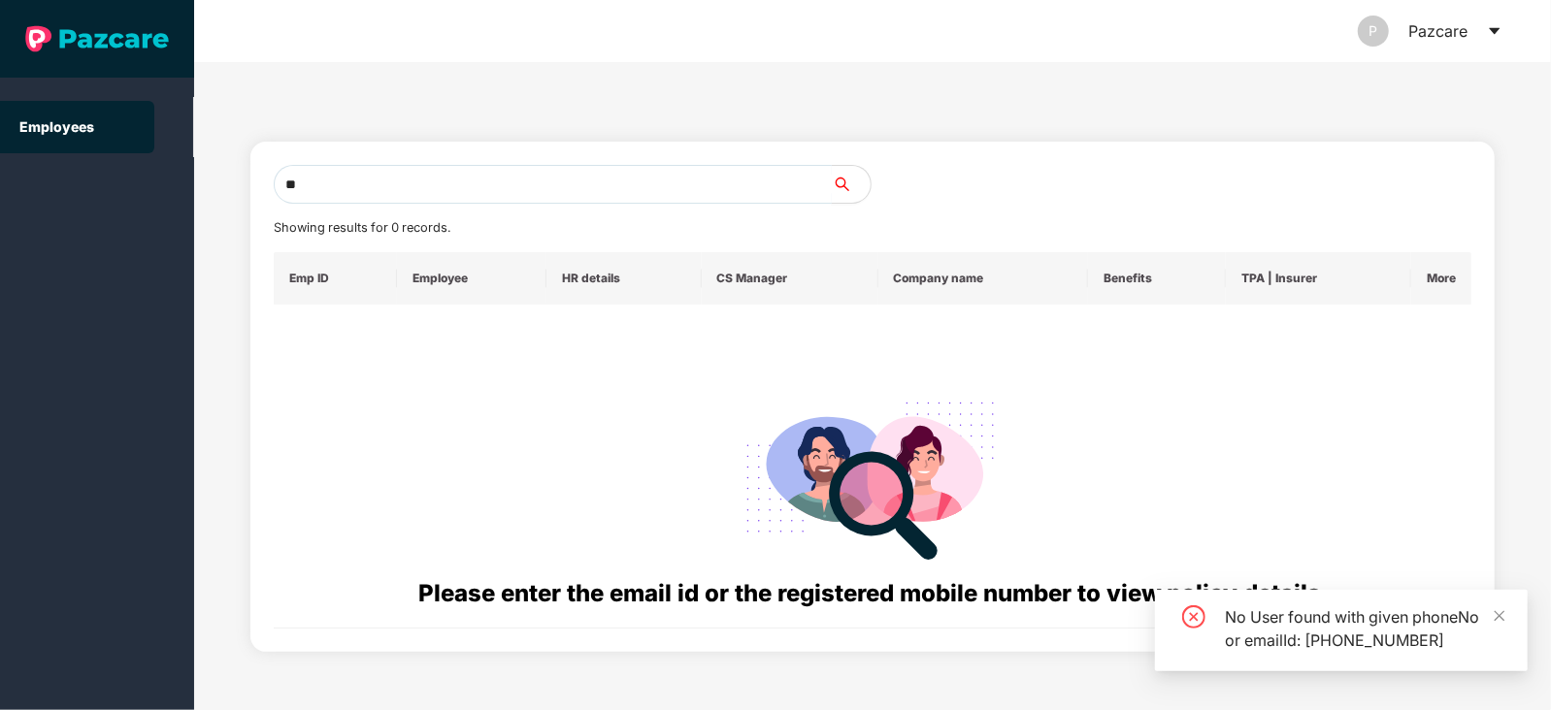
type input "*"
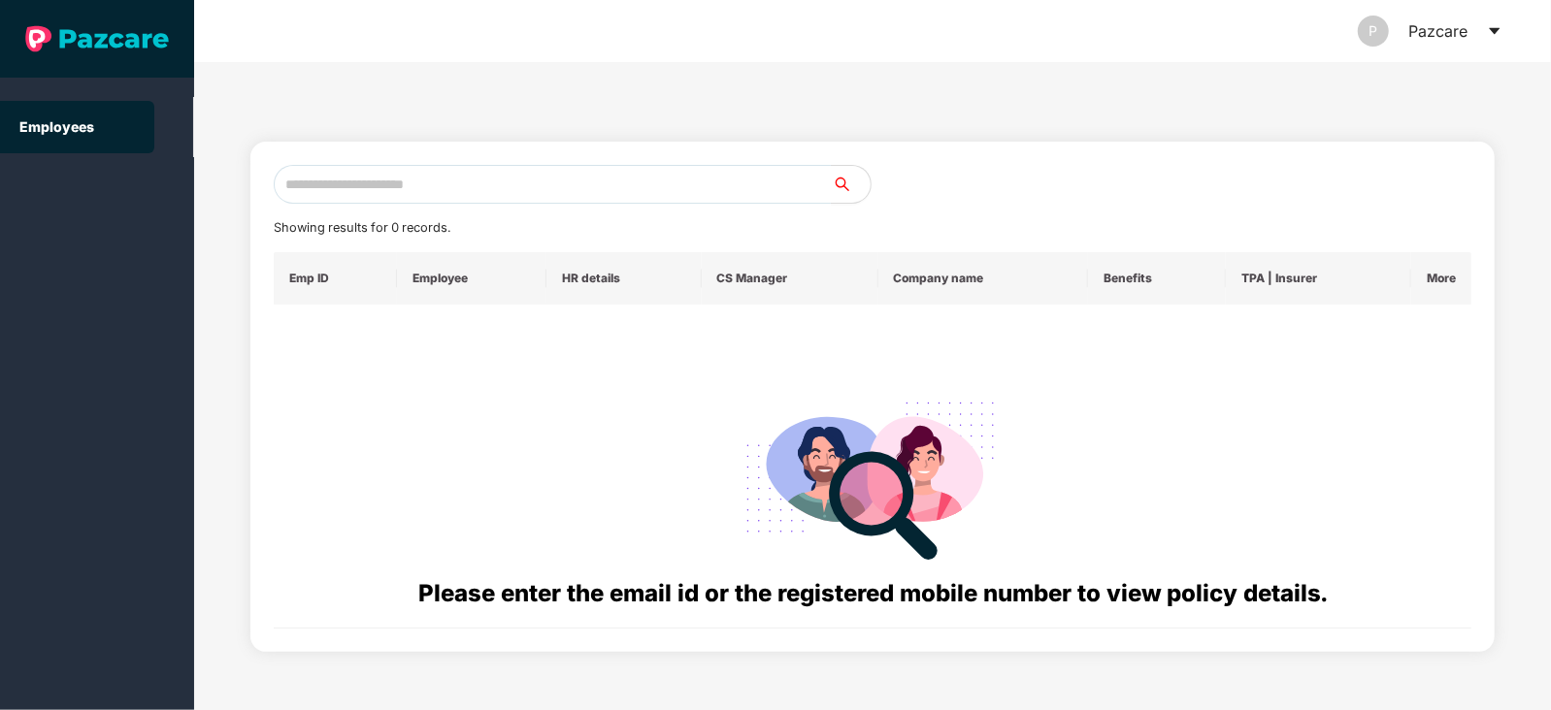
click at [1489, 31] on icon "caret-down" at bounding box center [1494, 31] width 16 height 16
click at [1213, 81] on div "Showing results for 0 records. Emp ID Employee HR details CS Manager Company na…" at bounding box center [872, 386] width 1356 height 648
click at [432, 185] on input "text" at bounding box center [553, 184] width 558 height 39
paste input "**********"
click at [403, 175] on input "**********" at bounding box center [553, 184] width 558 height 39
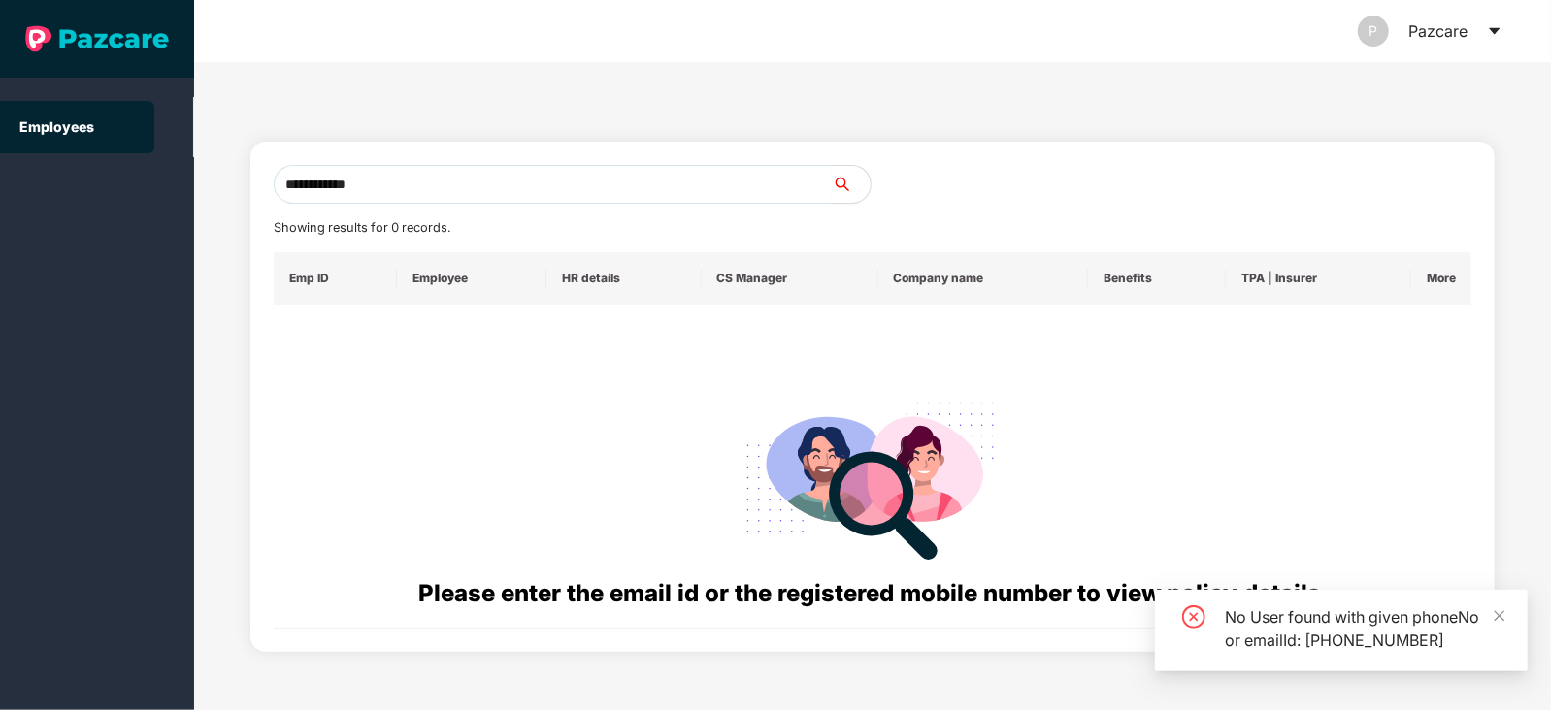
click at [301, 186] on input "**********" at bounding box center [553, 184] width 558 height 39
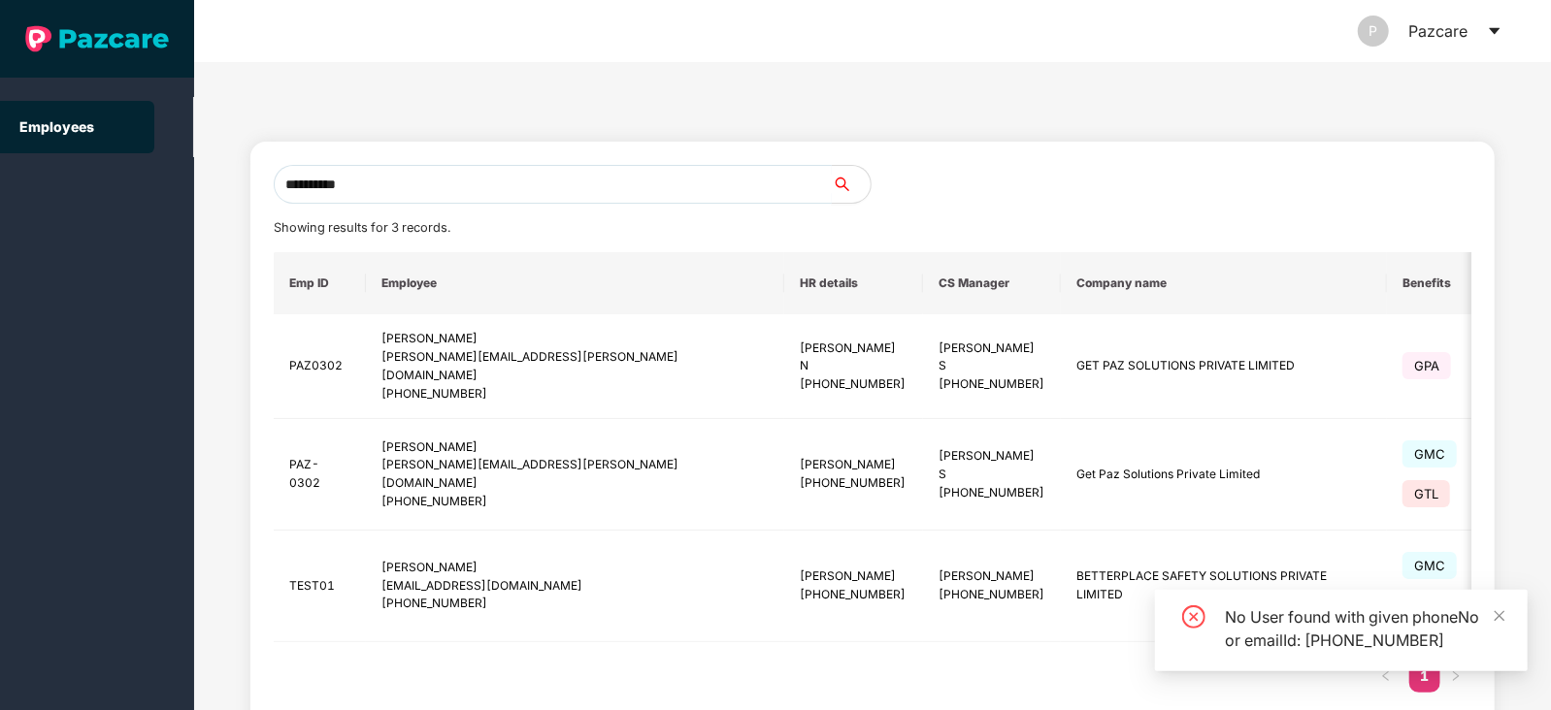
click at [412, 167] on input "**********" at bounding box center [553, 184] width 558 height 39
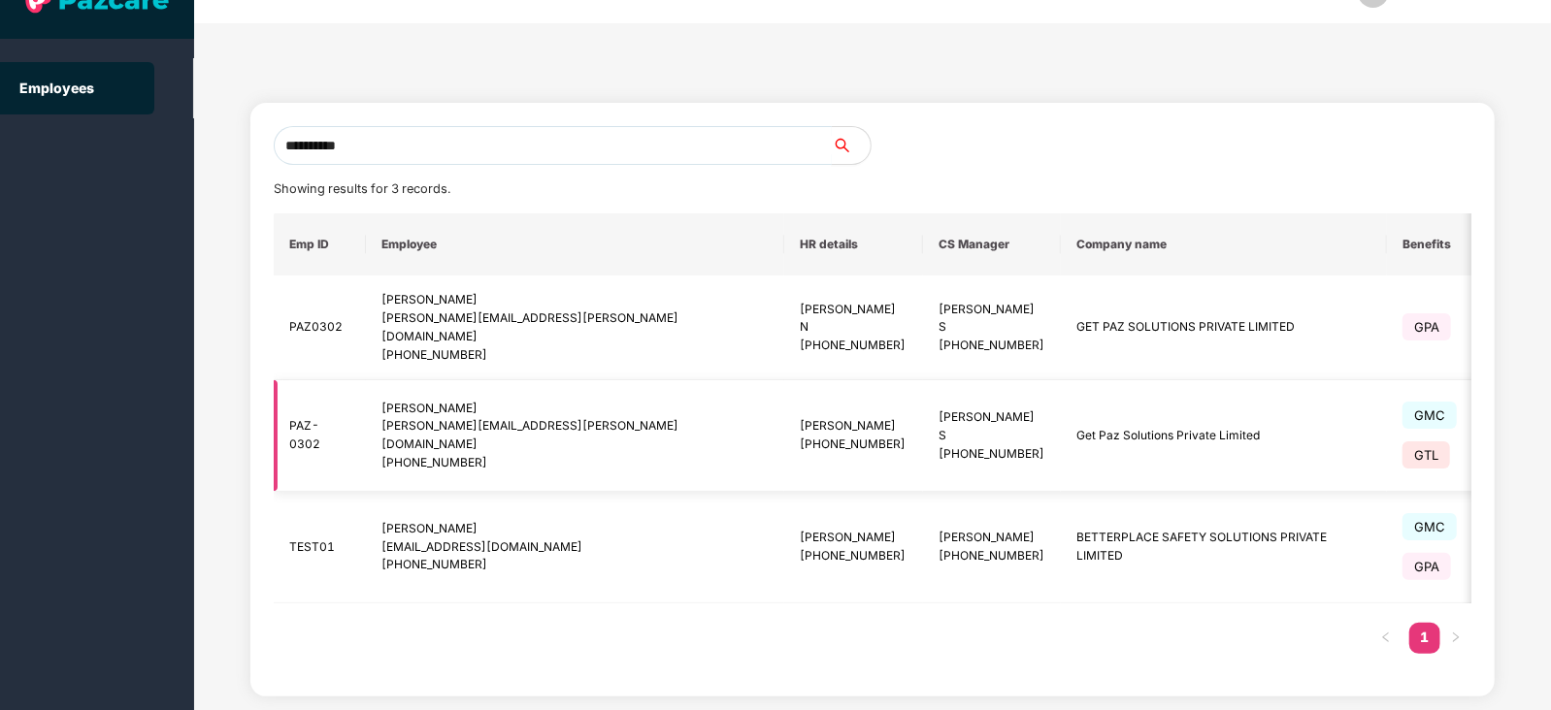
type input "**********"
click at [1550, 428] on span "OI_HI" at bounding box center [1579, 435] width 31 height 15
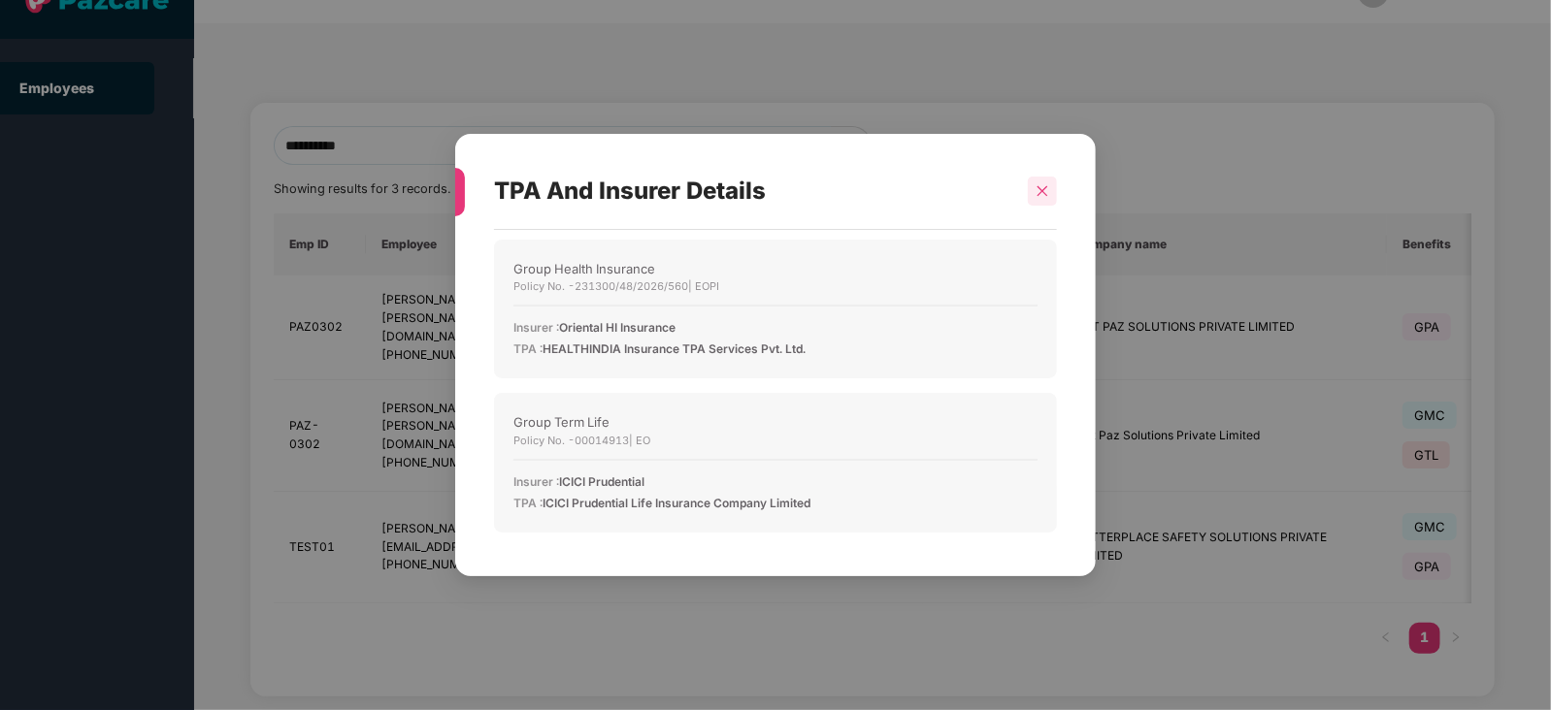
click at [1050, 193] on div at bounding box center [1042, 191] width 29 height 29
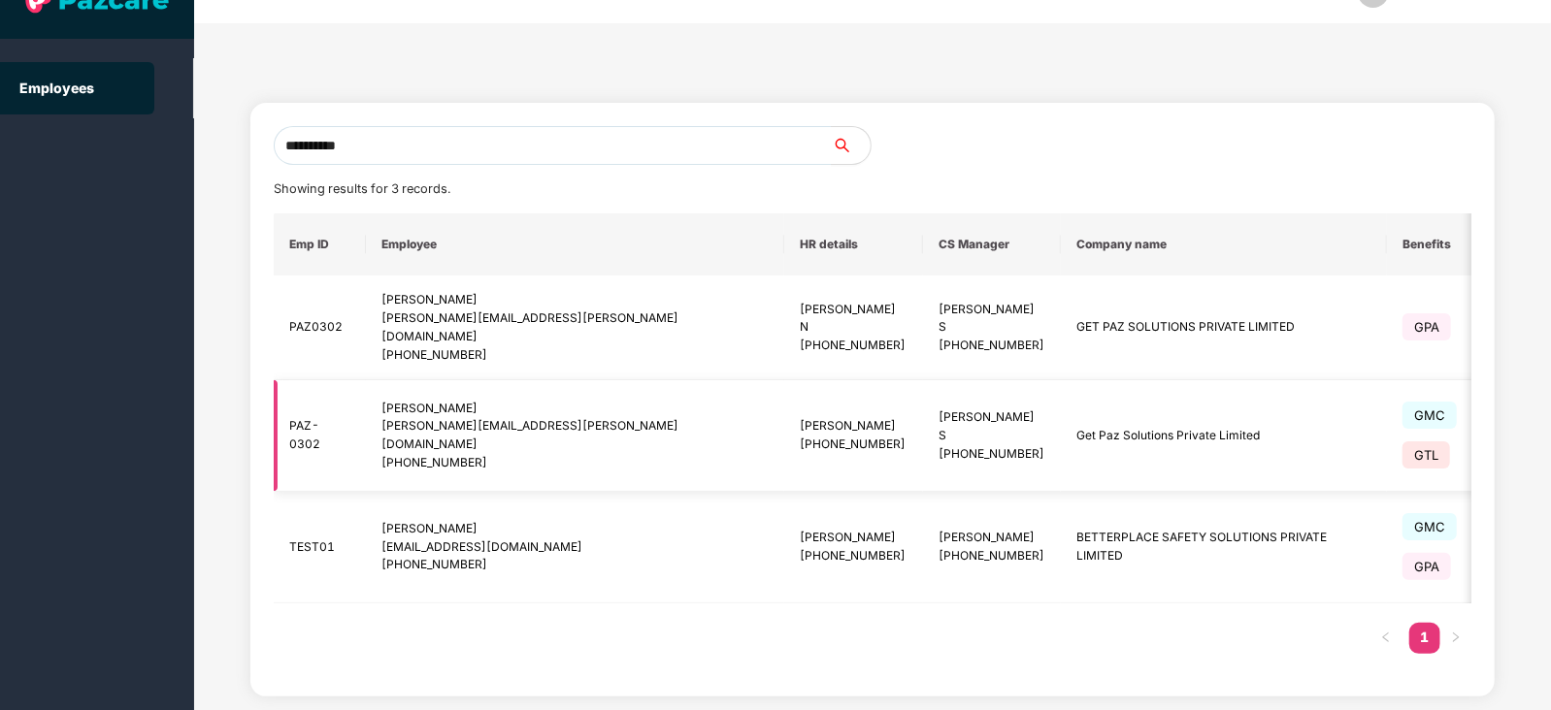
click at [1061, 395] on td "Get Paz Solutions Private Limited" at bounding box center [1224, 436] width 326 height 112
click at [1402, 441] on span "GTL" at bounding box center [1426, 454] width 48 height 27
click at [1402, 402] on span "GMC" at bounding box center [1429, 415] width 54 height 27
click at [1061, 389] on td "Get Paz Solutions Private Limited" at bounding box center [1224, 436] width 326 height 112
click at [1061, 396] on td "Get Paz Solutions Private Limited" at bounding box center [1224, 436] width 326 height 112
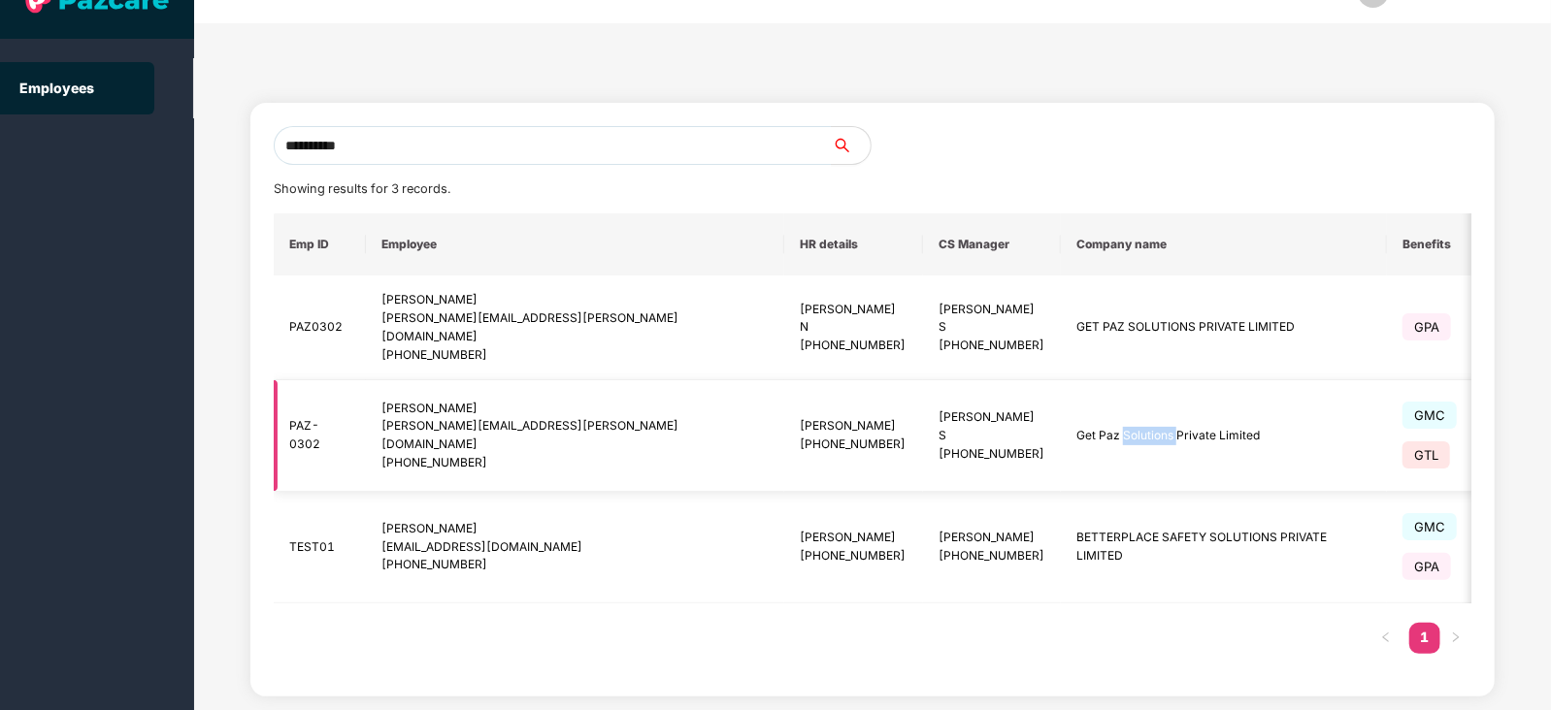
click at [1061, 396] on td "Get Paz Solutions Private Limited" at bounding box center [1224, 436] width 326 height 112
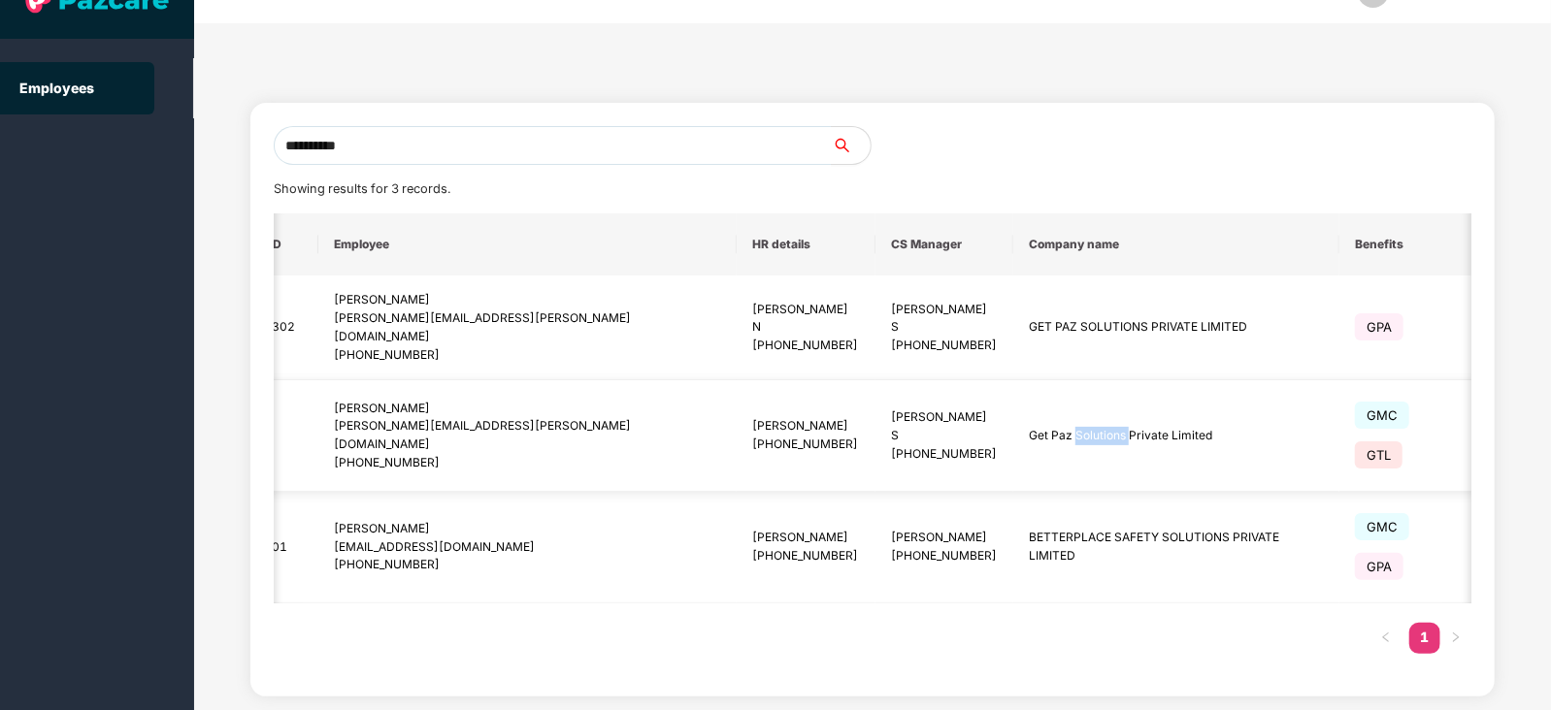
scroll to position [0, 46]
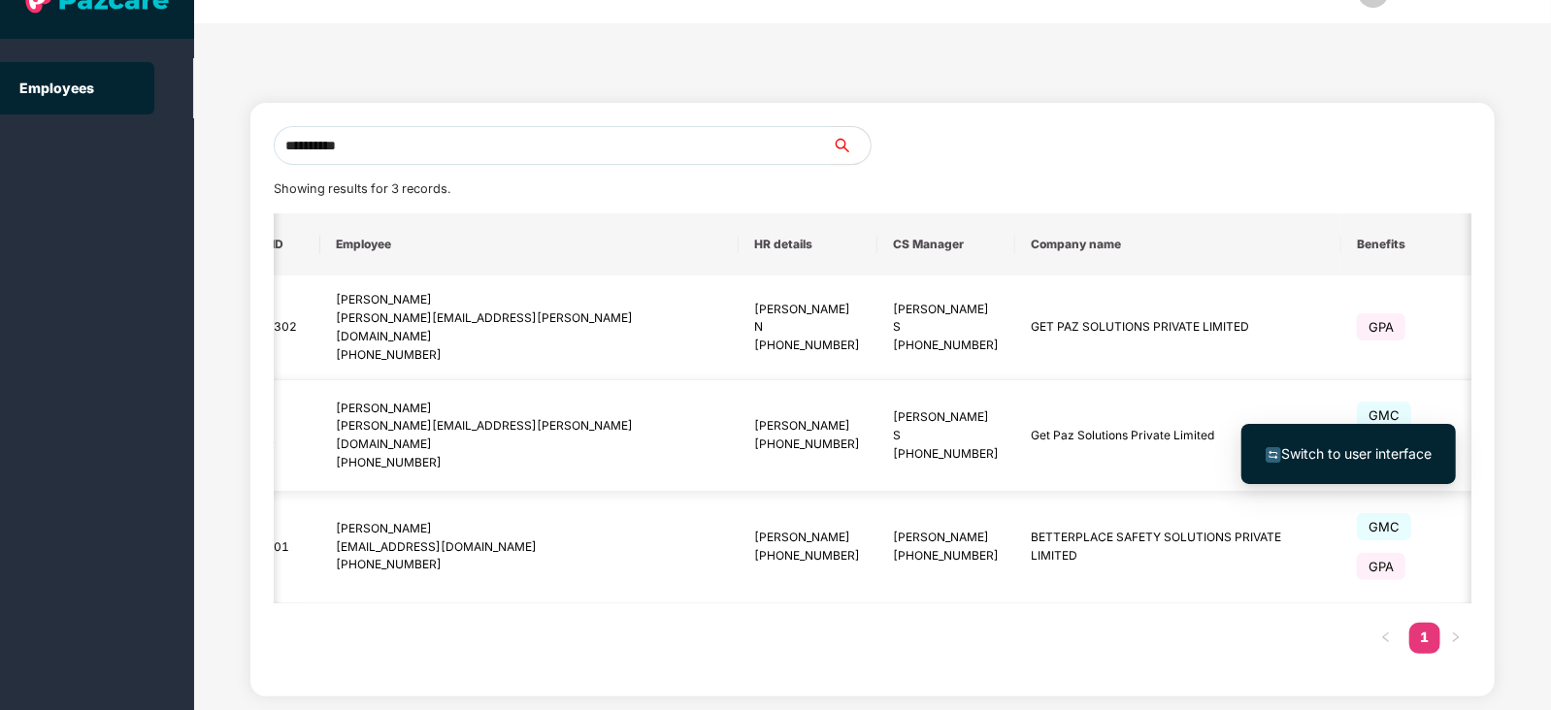
click at [754, 436] on div "+918624840798" at bounding box center [808, 445] width 108 height 18
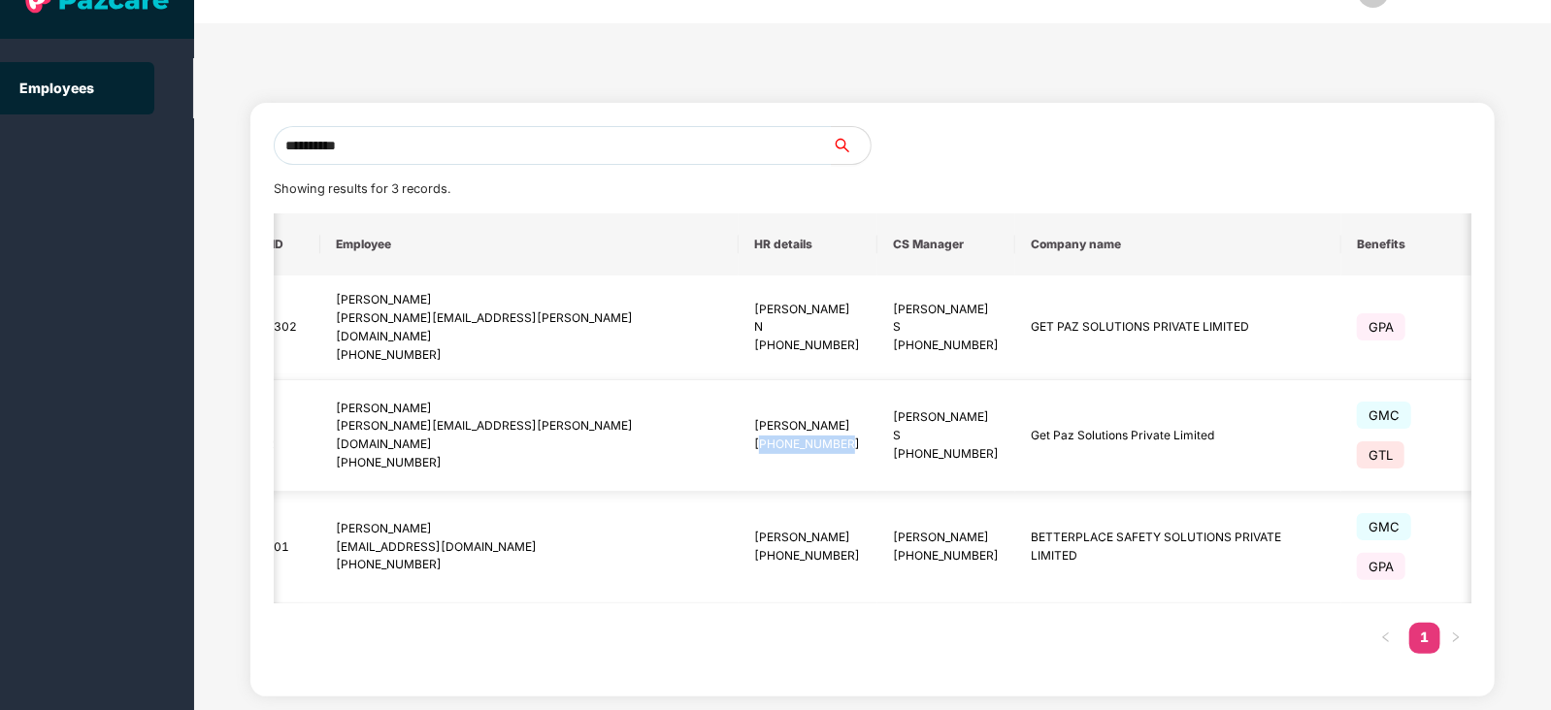
click at [754, 436] on div "+918624840798" at bounding box center [808, 445] width 108 height 18
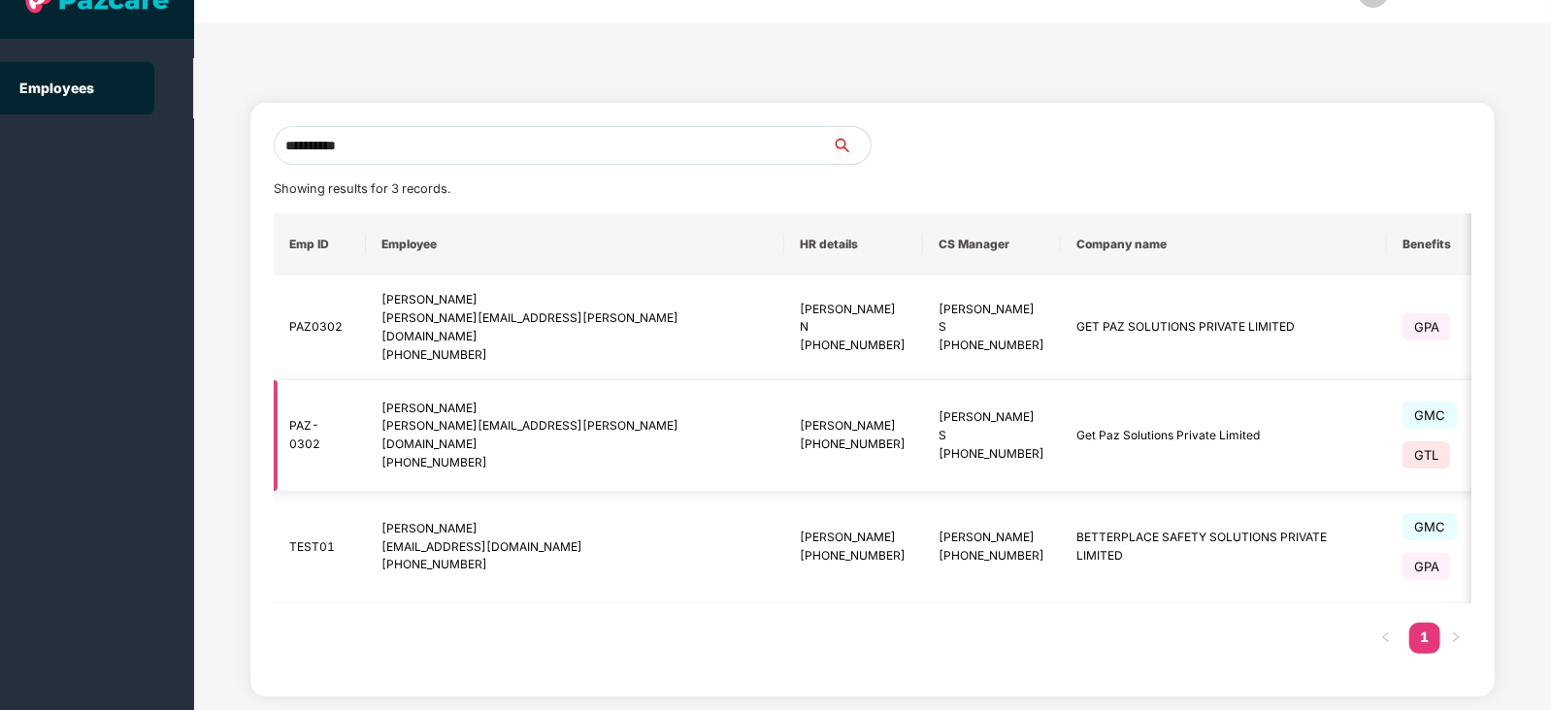
click at [475, 417] on div "yashvardhan.kandoi@pazcare.com" at bounding box center [574, 435] width 387 height 37
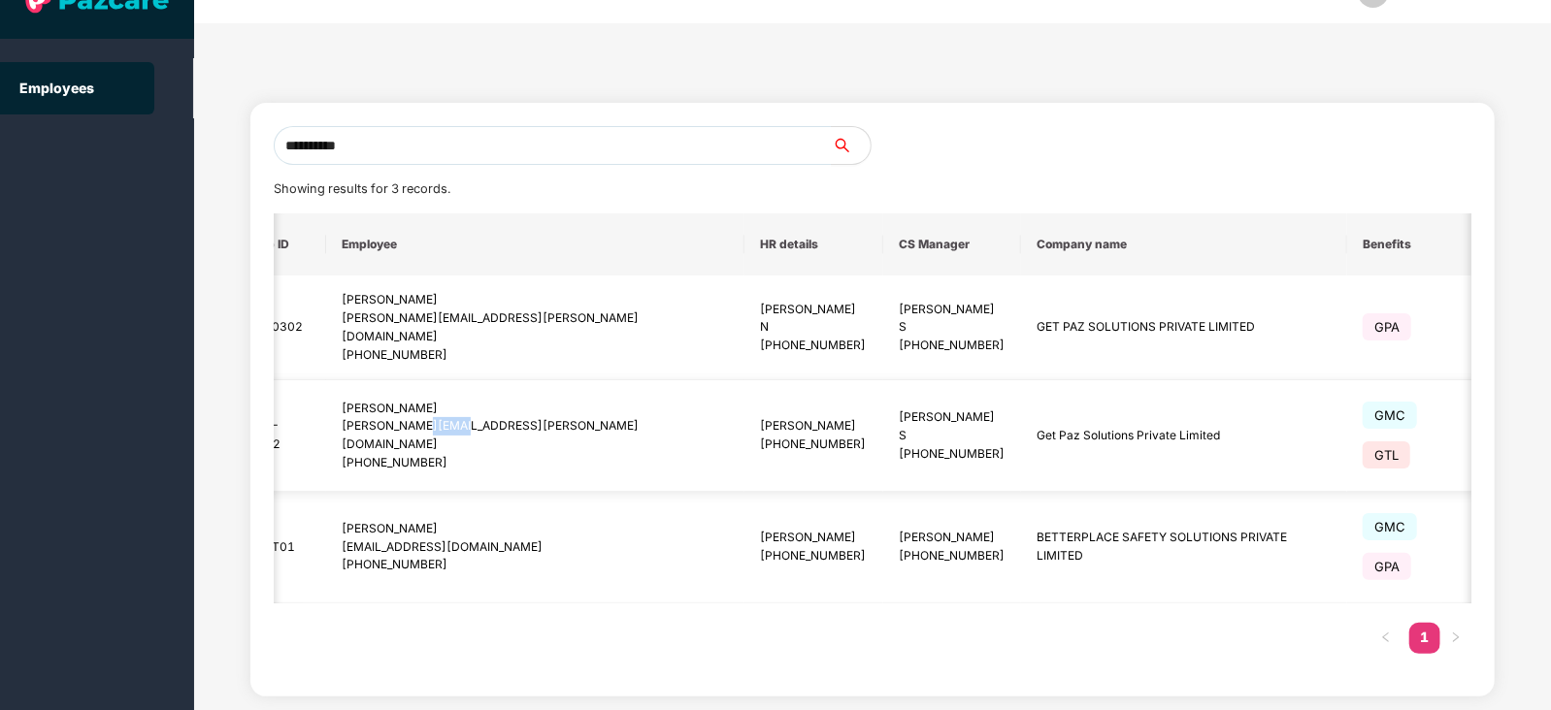
scroll to position [0, 39]
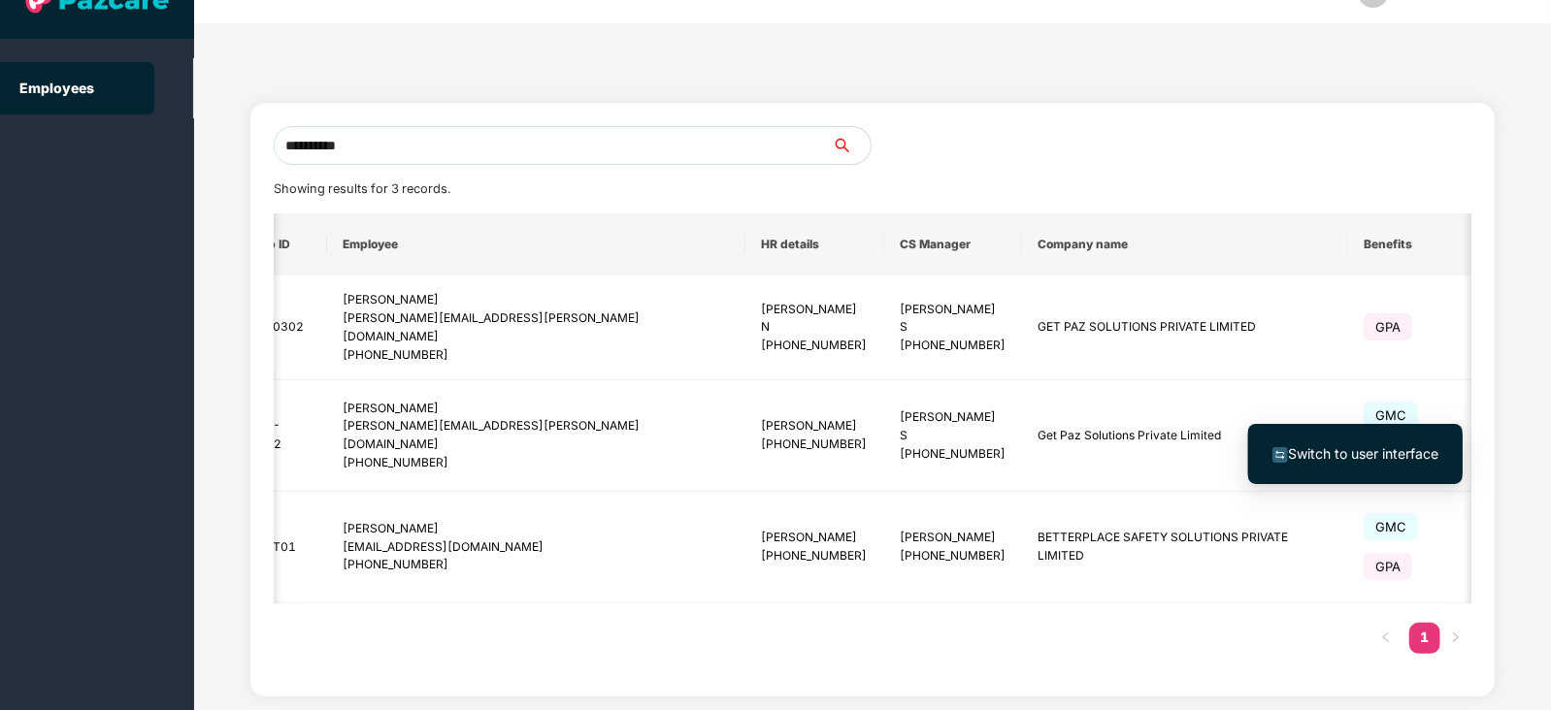
click at [1416, 445] on span "Switch to user interface" at bounding box center [1363, 453] width 150 height 16
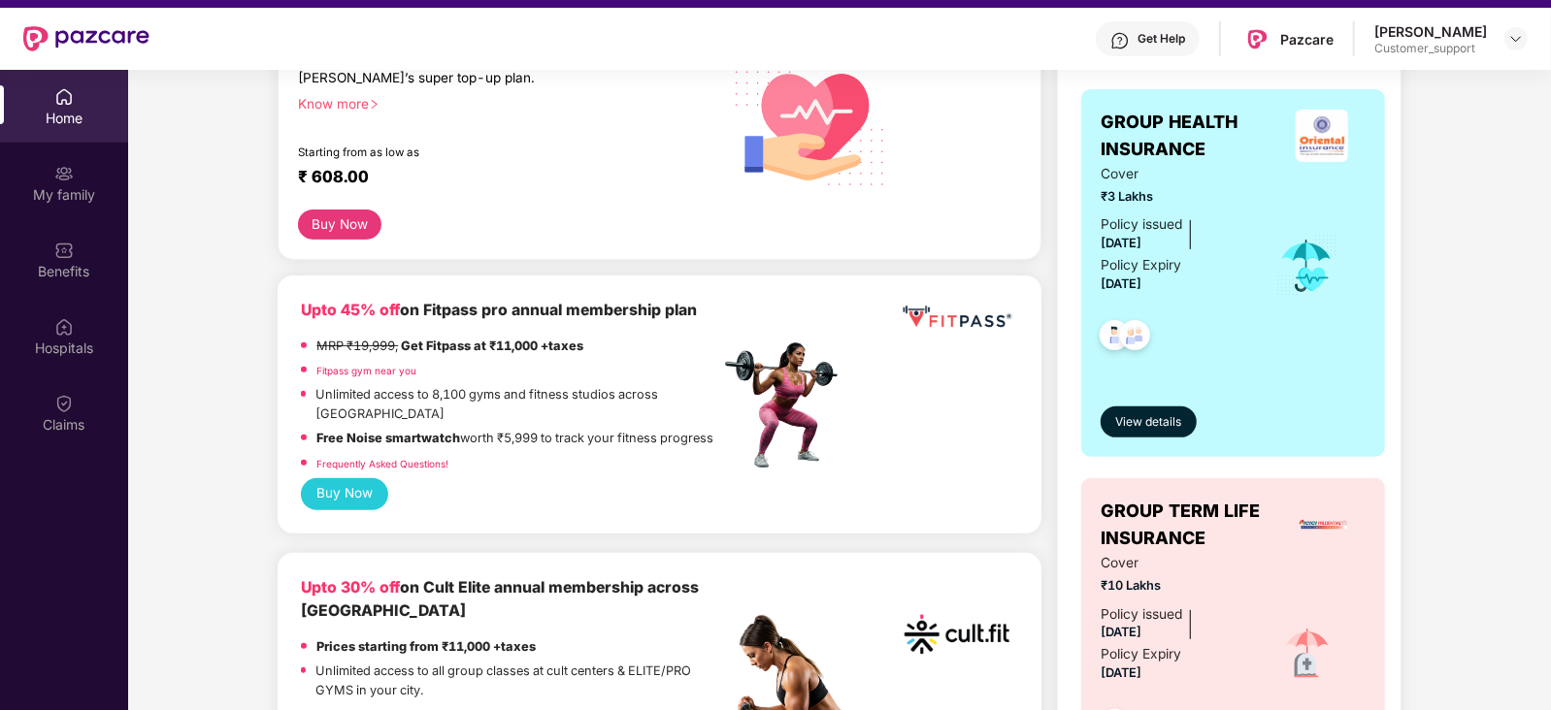
scroll to position [315, 0]
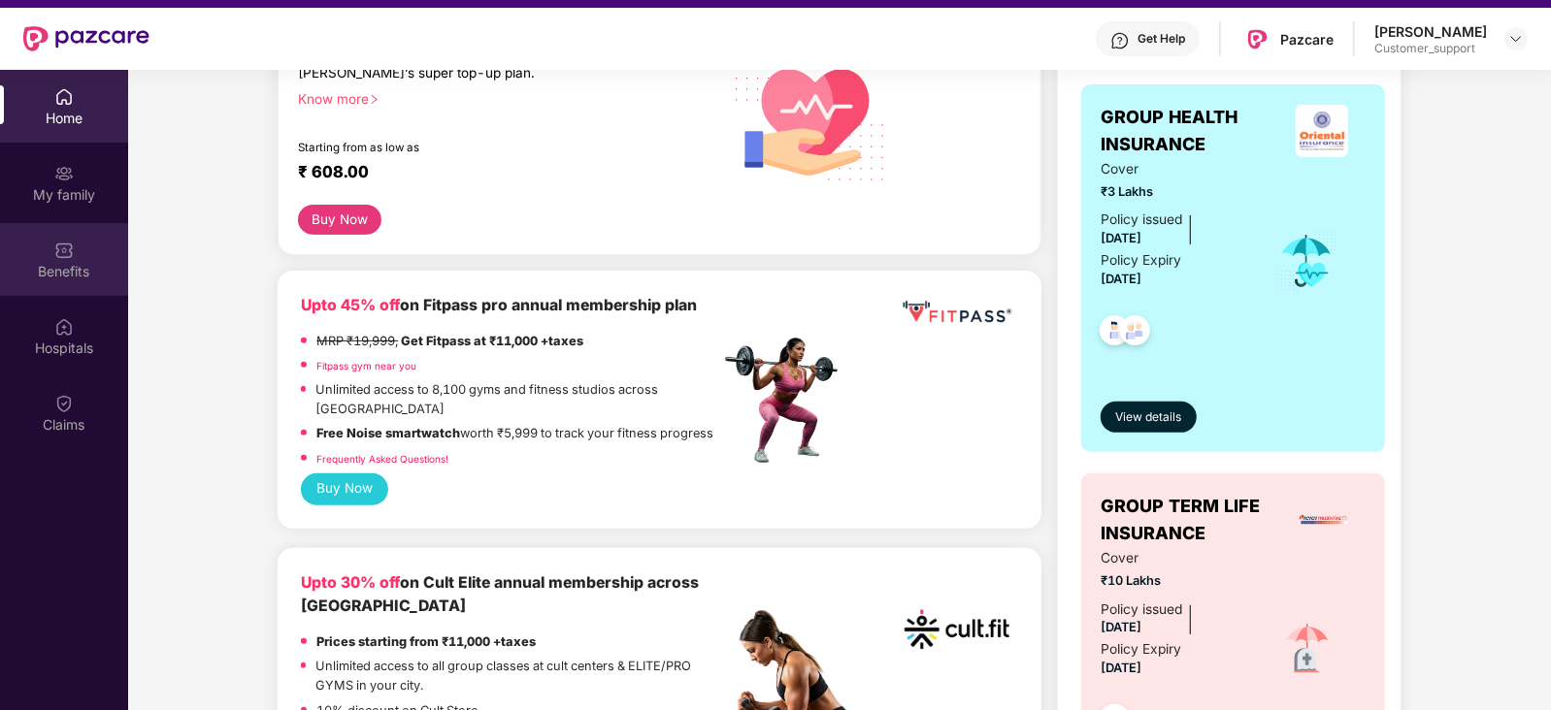
click at [71, 262] on div "Benefits" at bounding box center [64, 271] width 128 height 19
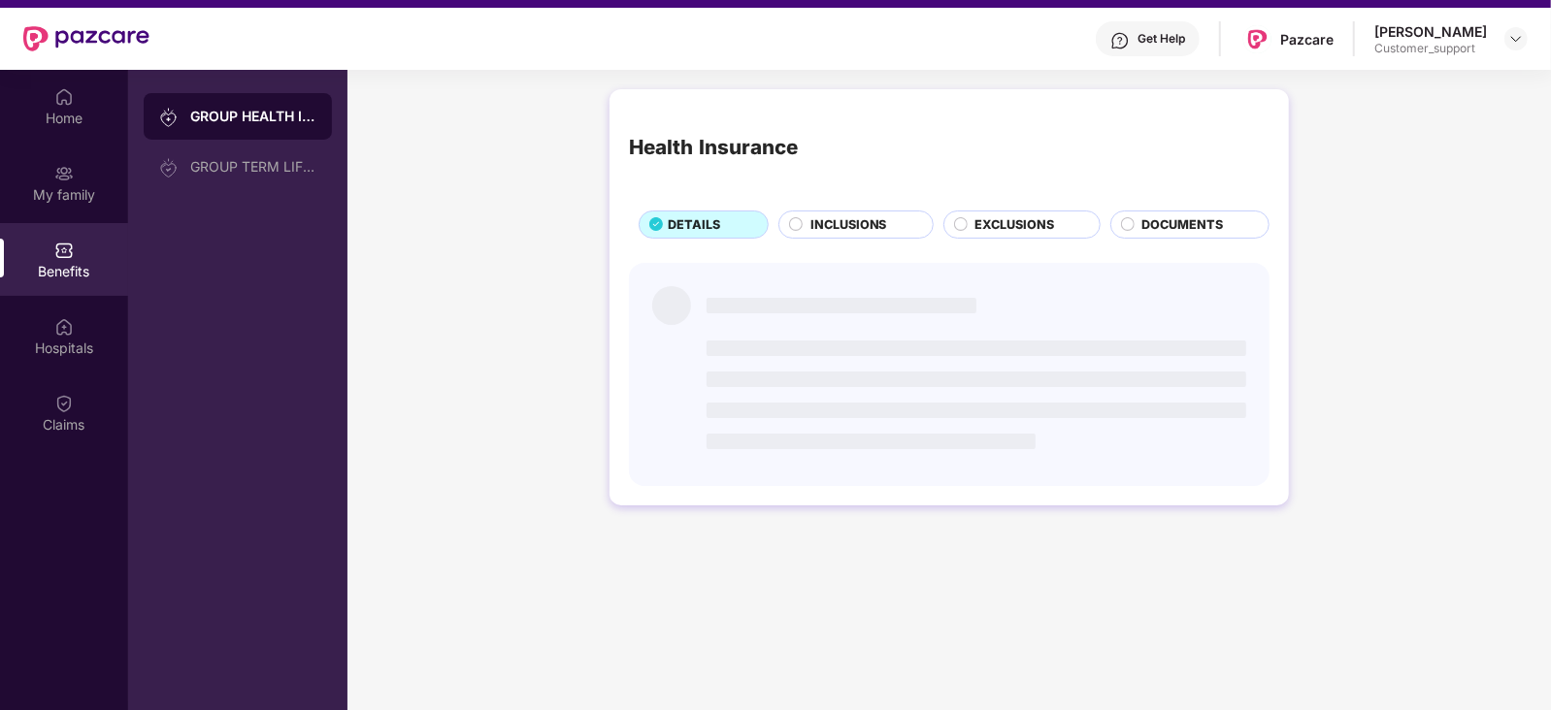
scroll to position [0, 0]
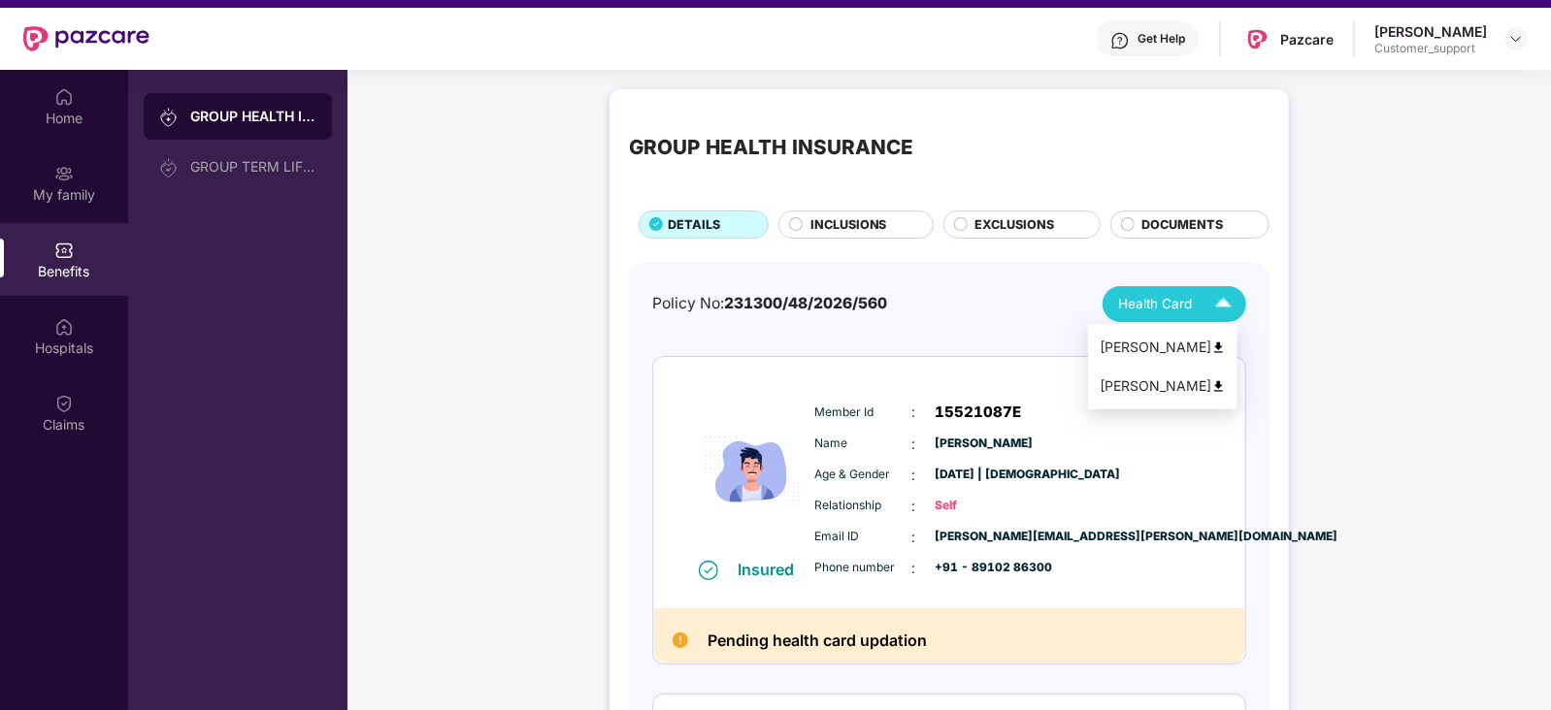
click at [1197, 301] on div "Health Card" at bounding box center [1179, 304] width 122 height 34
click at [1154, 297] on span "Health Card" at bounding box center [1155, 304] width 74 height 20
click at [1137, 40] on div "Get Help" at bounding box center [1161, 39] width 48 height 16
click at [1456, 439] on div "GROUP HEALTH INSURANCE DETAILS INCLUSIONS EXCLUSIONS DOCUMENTS Policy No: 23130…" at bounding box center [948, 574] width 1203 height 988
click at [1145, 32] on div "Get Help" at bounding box center [1161, 39] width 48 height 16
